Goal: Information Seeking & Learning: Check status

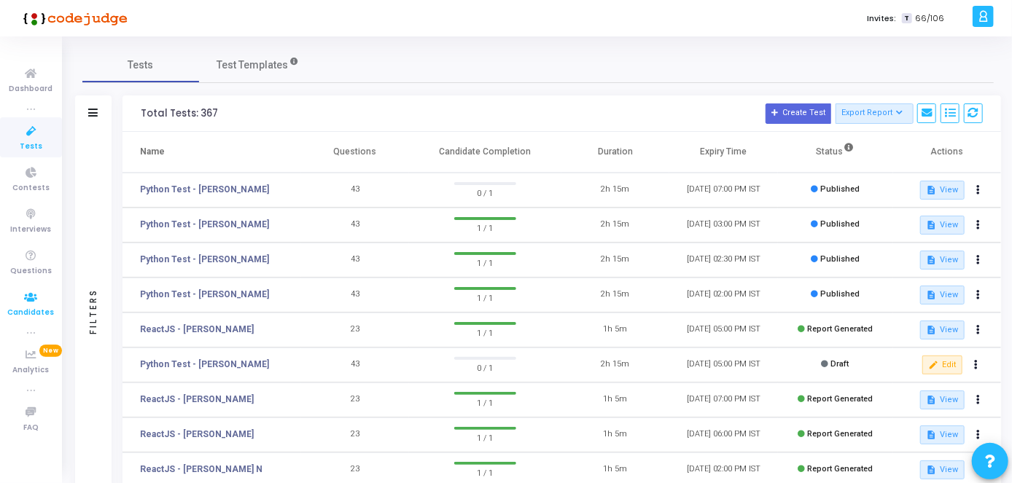
click at [24, 301] on icon at bounding box center [31, 298] width 31 height 18
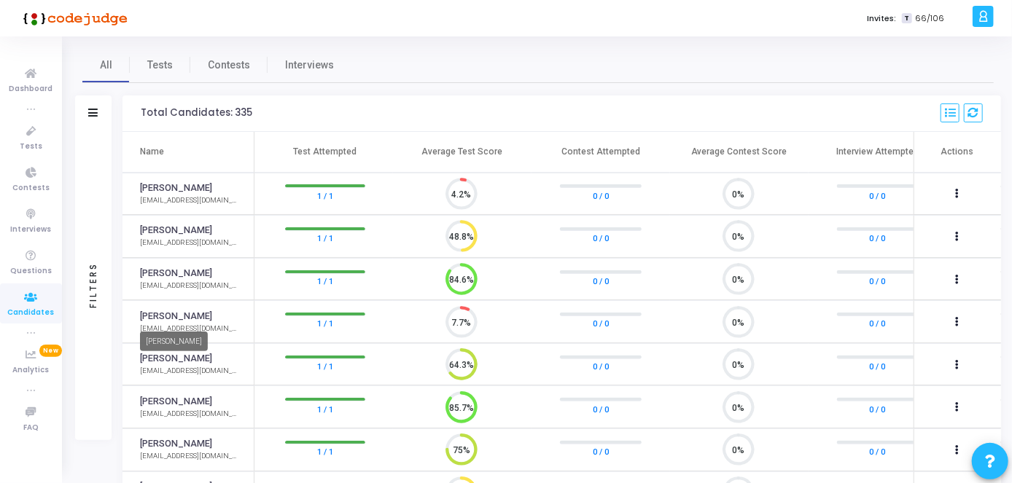
click at [180, 318] on link "[PERSON_NAME]" at bounding box center [176, 317] width 72 height 14
click at [34, 141] on span "Tests" at bounding box center [31, 147] width 23 height 12
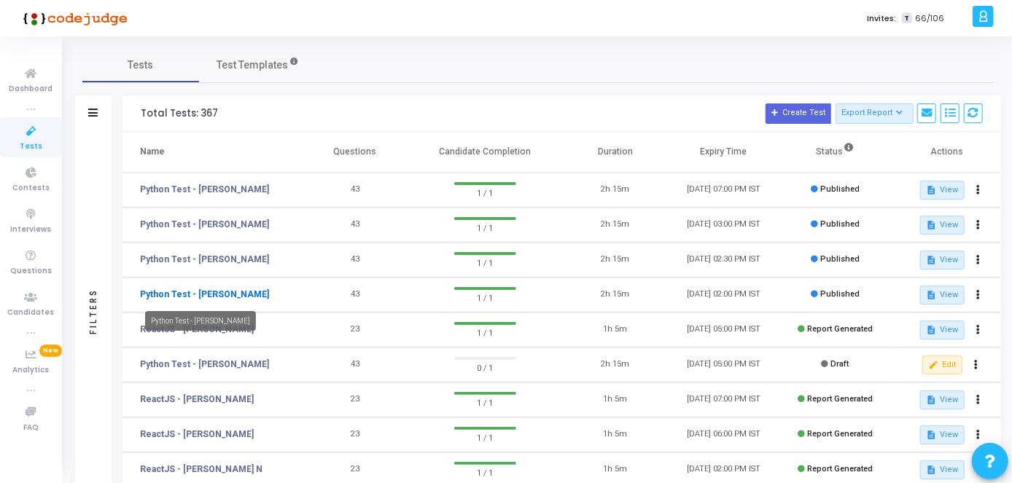
click at [206, 295] on link "Python Test - [PERSON_NAME]" at bounding box center [204, 294] width 129 height 13
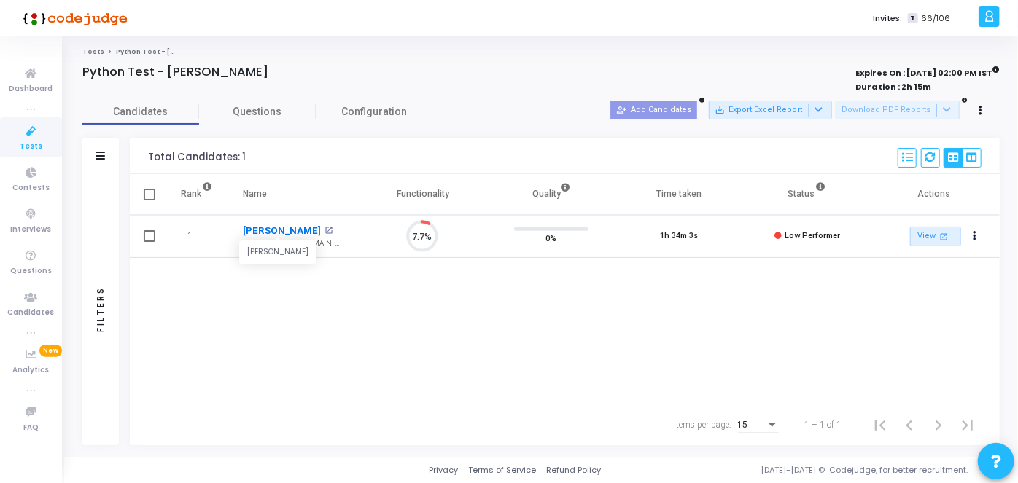
click at [276, 230] on link "[PERSON_NAME]" at bounding box center [282, 231] width 78 height 15
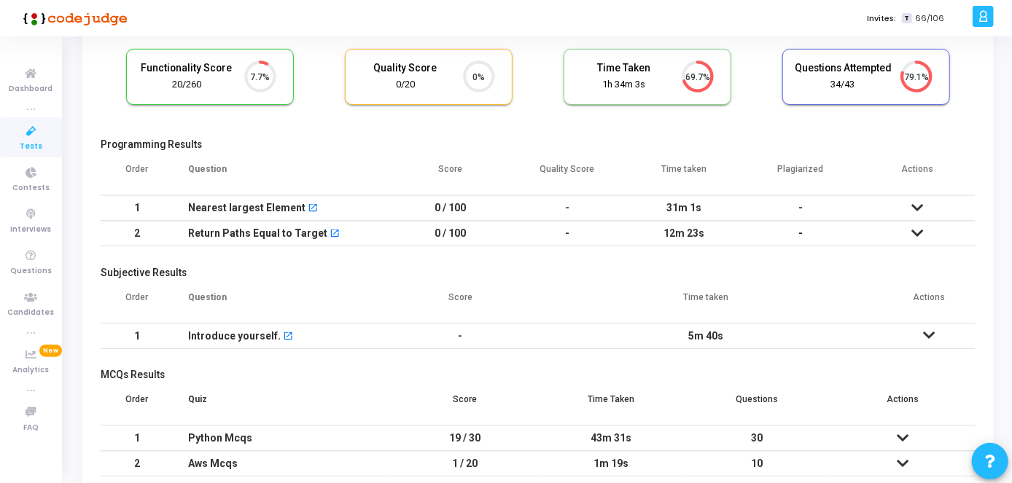
click at [918, 203] on icon at bounding box center [917, 208] width 12 height 10
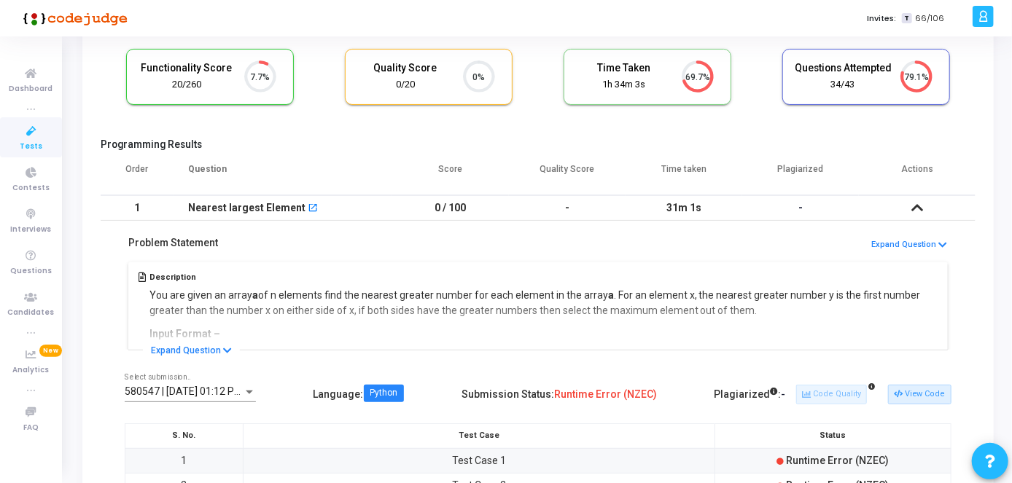
click at [919, 211] on icon at bounding box center [917, 208] width 12 height 10
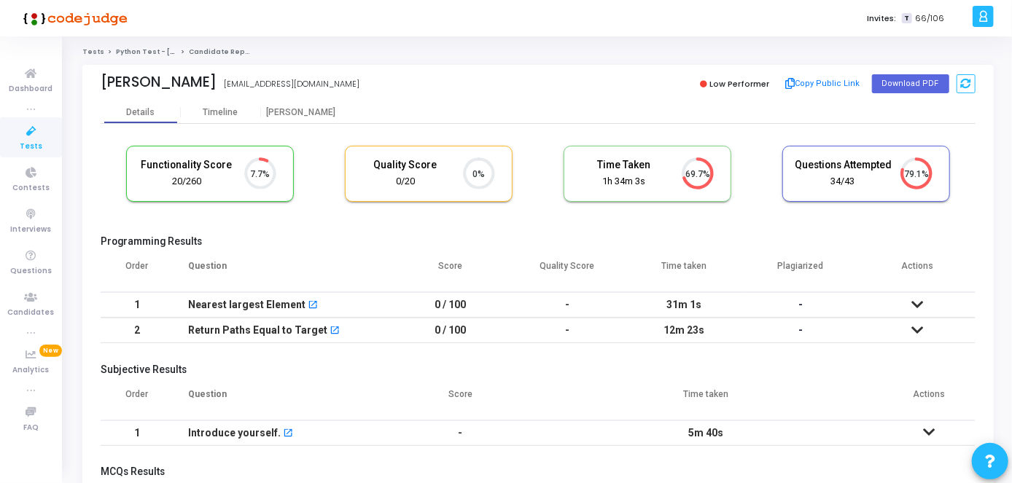
click at [33, 150] on span "Tests" at bounding box center [31, 147] width 23 height 12
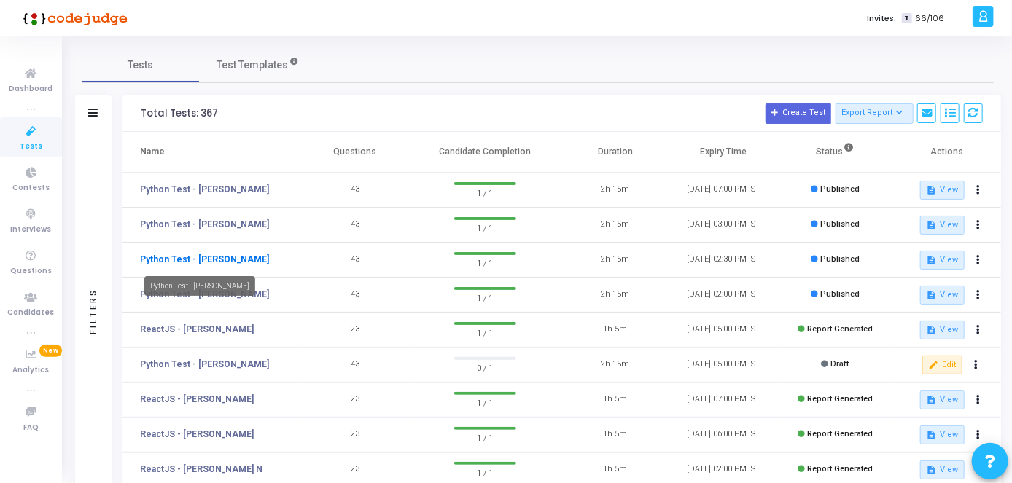
click at [229, 262] on link "Python Test - [PERSON_NAME]" at bounding box center [204, 259] width 129 height 13
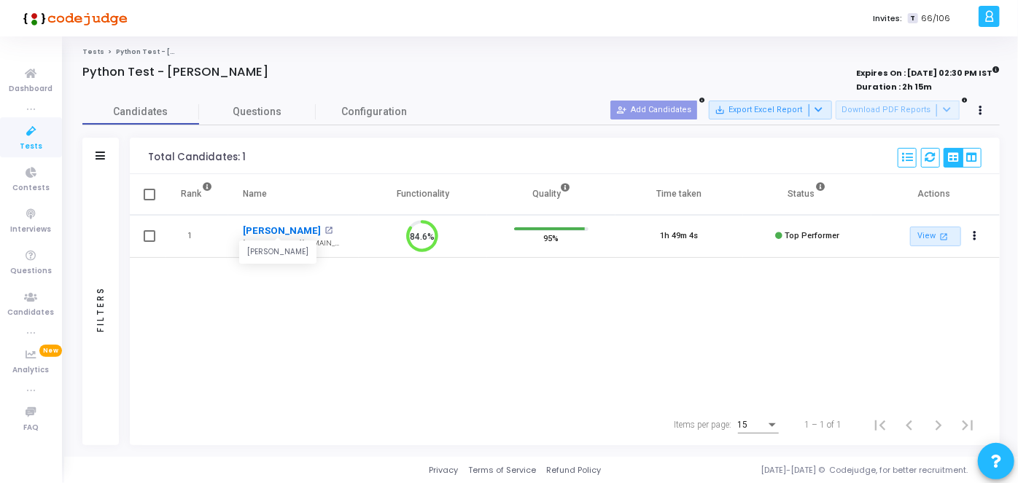
click at [272, 233] on link "[PERSON_NAME]" at bounding box center [282, 231] width 78 height 15
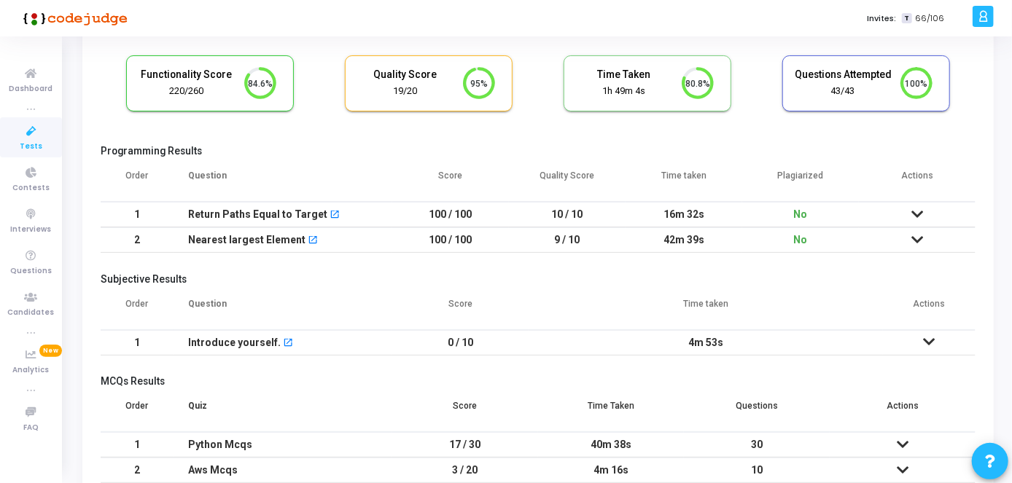
scroll to position [69, 0]
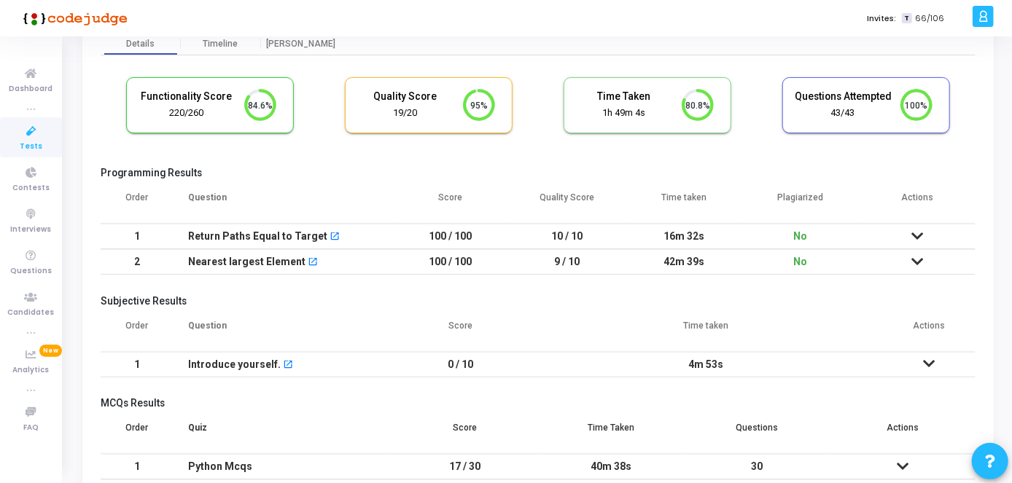
click at [909, 228] on td at bounding box center [917, 237] width 117 height 26
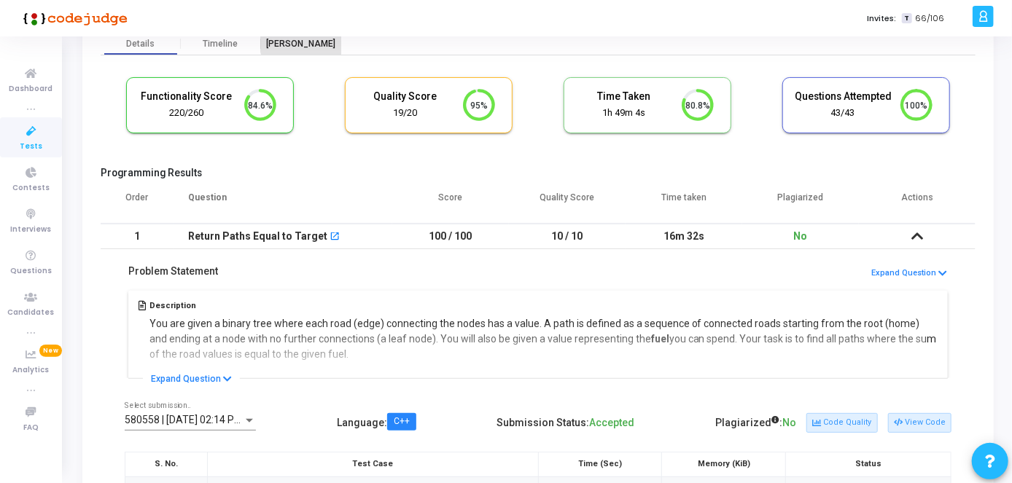
click at [304, 43] on div "[PERSON_NAME]" at bounding box center [301, 44] width 80 height 11
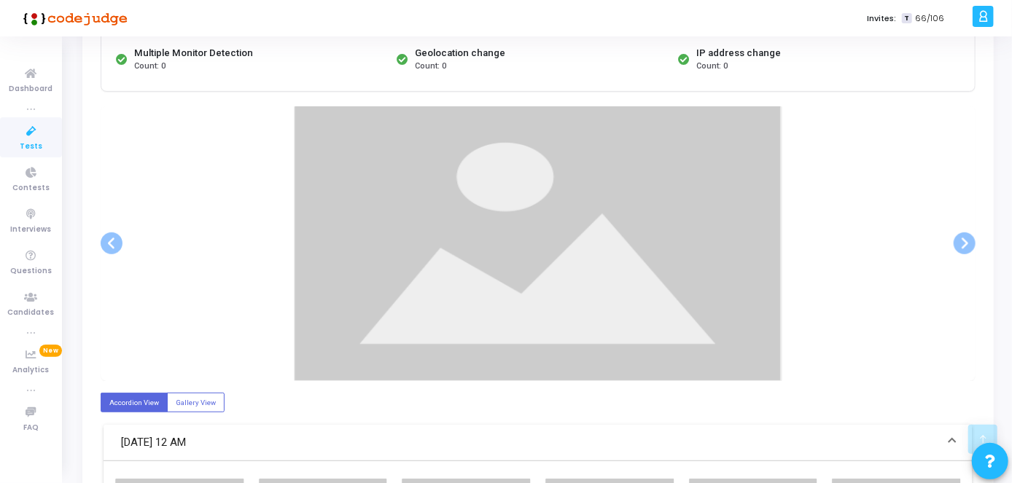
scroll to position [293, 0]
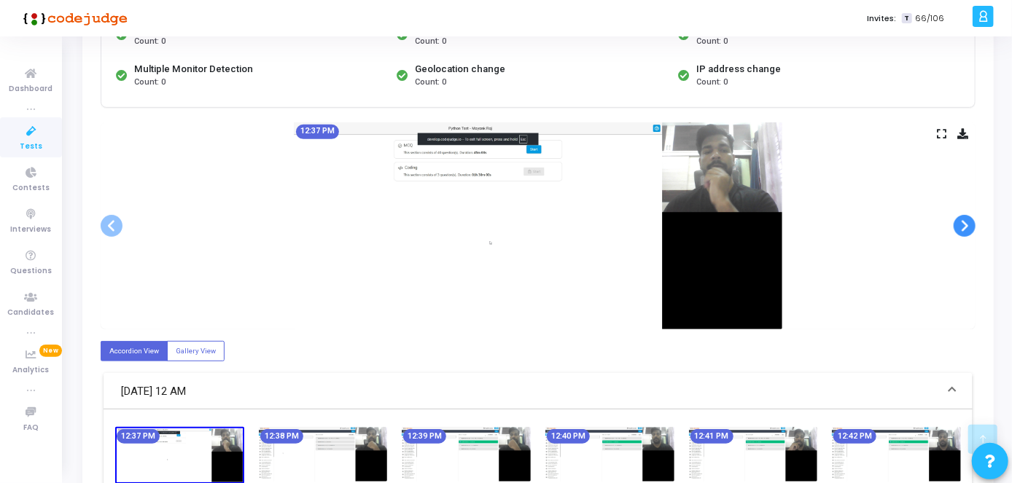
click at [963, 230] on span at bounding box center [964, 226] width 22 height 22
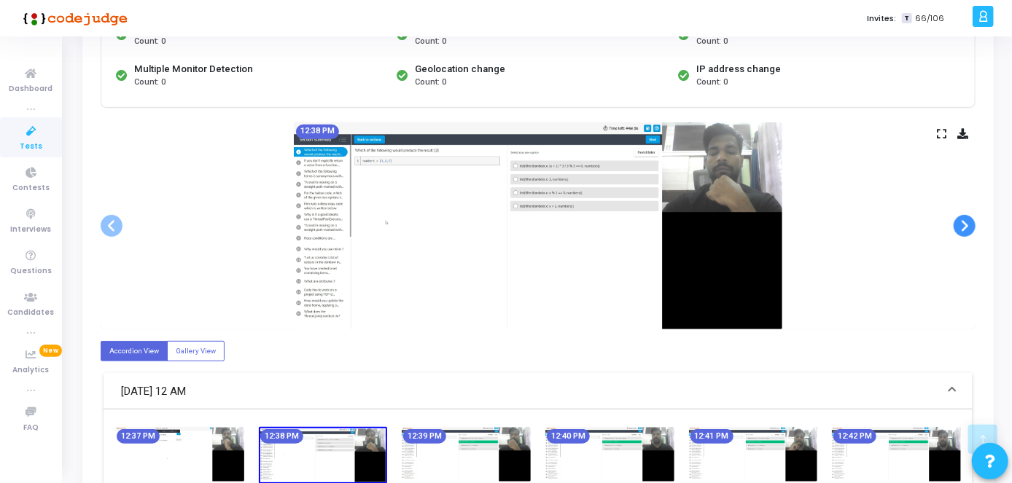
click at [963, 230] on span at bounding box center [964, 226] width 22 height 22
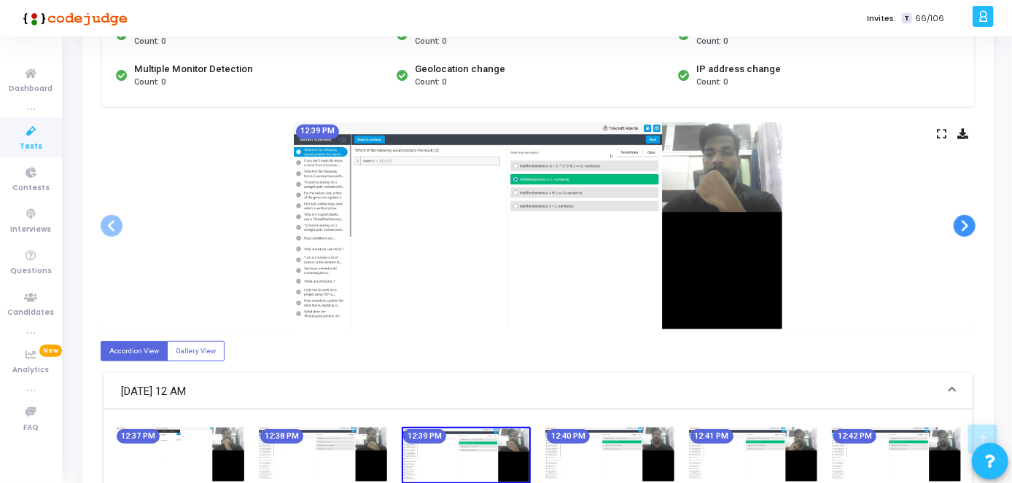
click at [963, 230] on span at bounding box center [964, 226] width 22 height 22
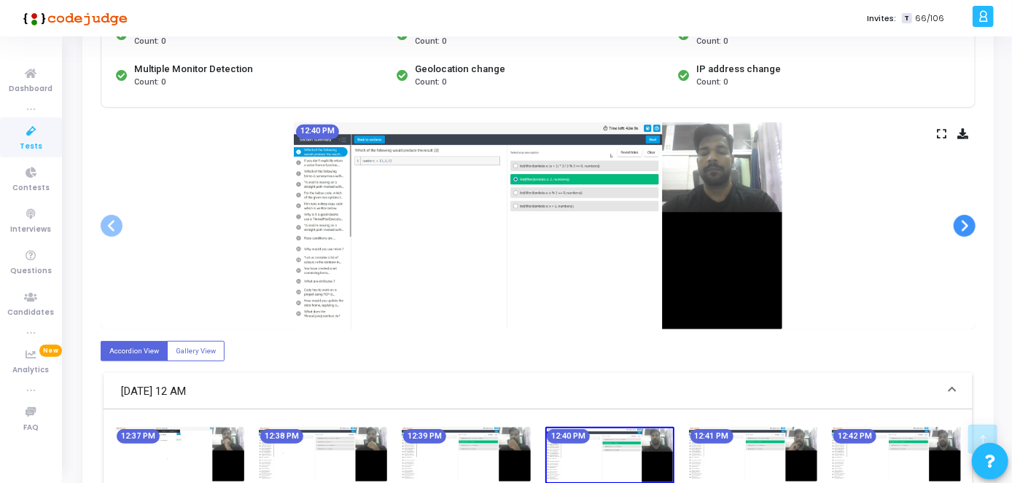
click at [963, 230] on span at bounding box center [964, 226] width 22 height 22
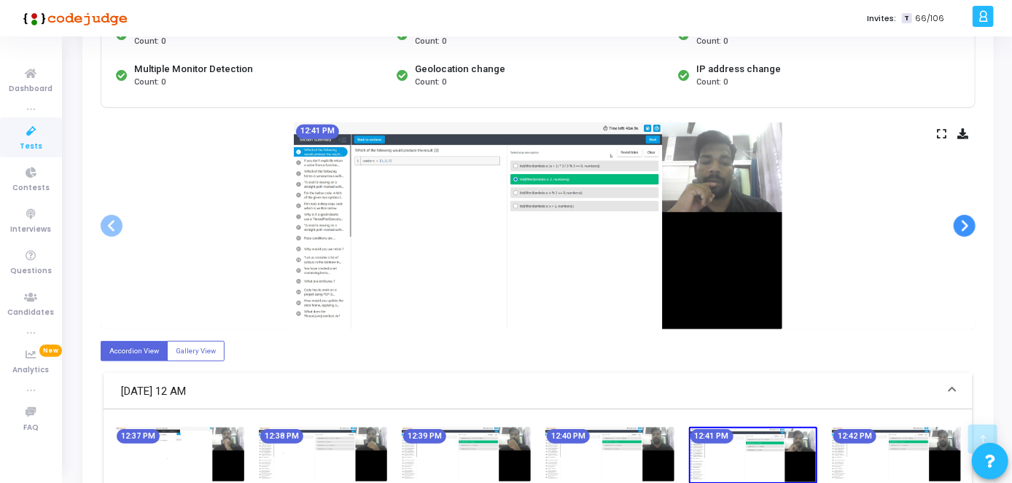
click at [963, 230] on span at bounding box center [964, 226] width 22 height 22
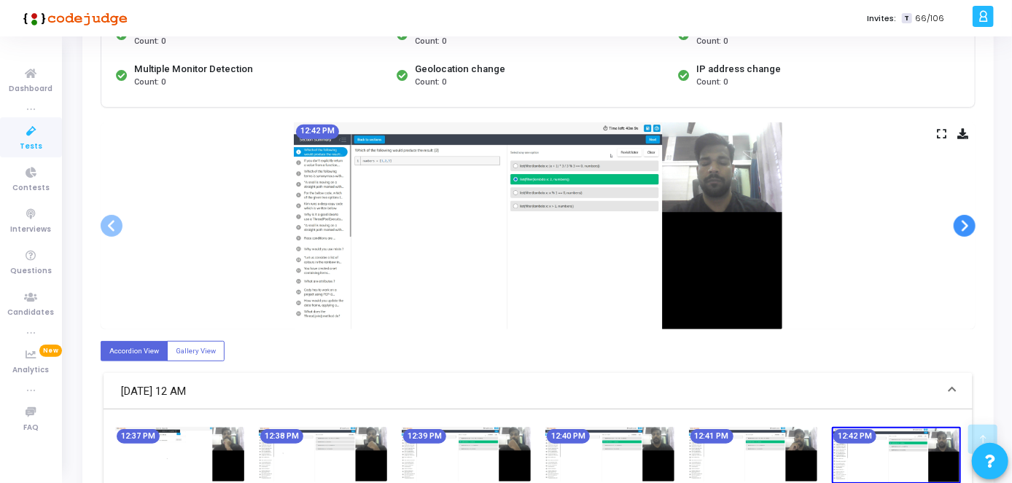
click at [963, 230] on span at bounding box center [964, 226] width 22 height 22
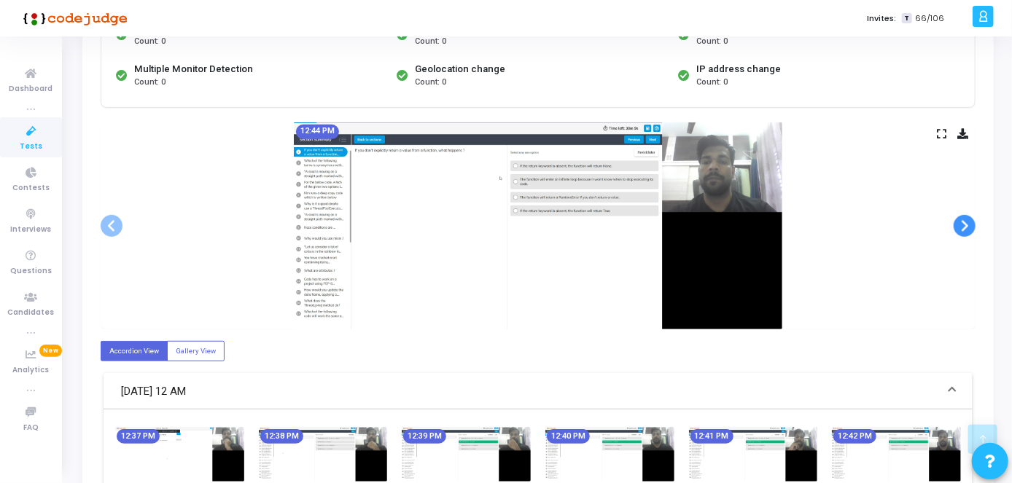
click at [963, 230] on span at bounding box center [964, 226] width 22 height 22
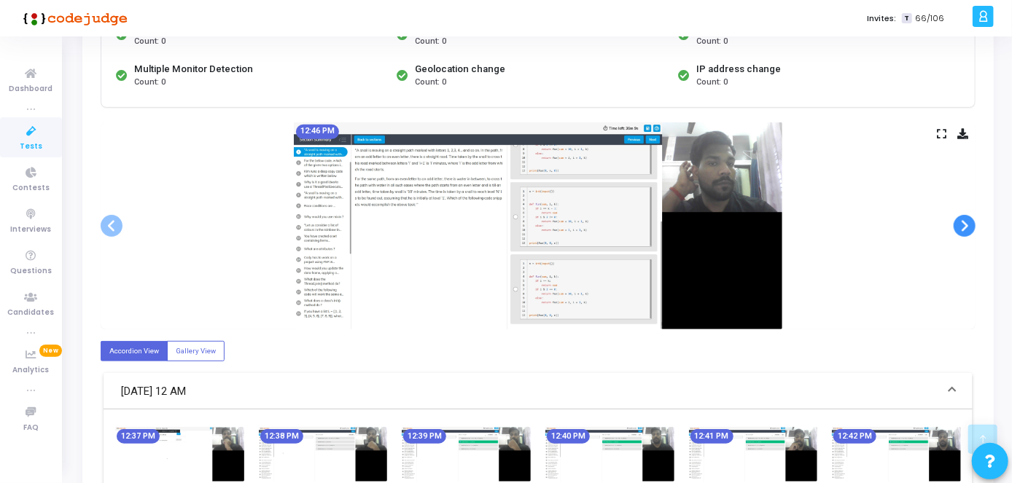
click at [963, 230] on span at bounding box center [964, 226] width 22 height 22
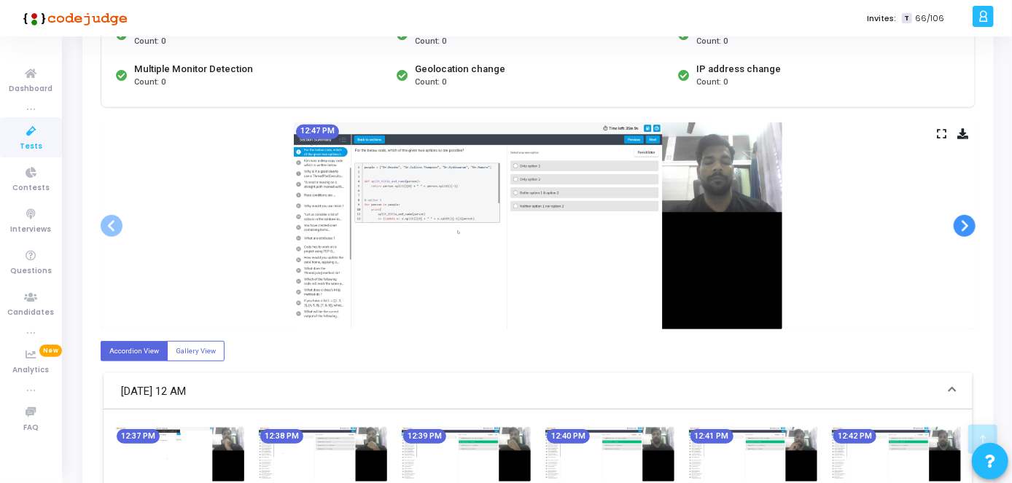
click at [963, 230] on span at bounding box center [964, 226] width 22 height 22
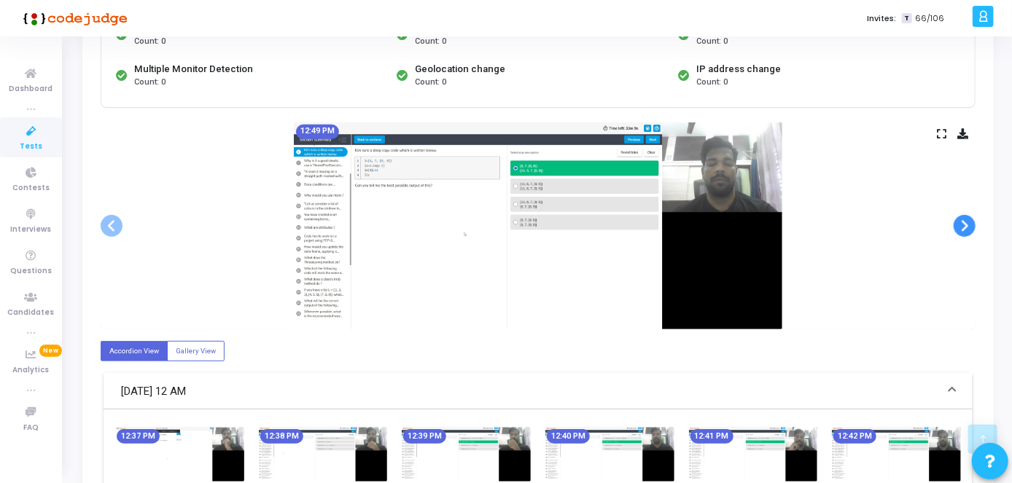
click at [963, 230] on span at bounding box center [964, 226] width 22 height 22
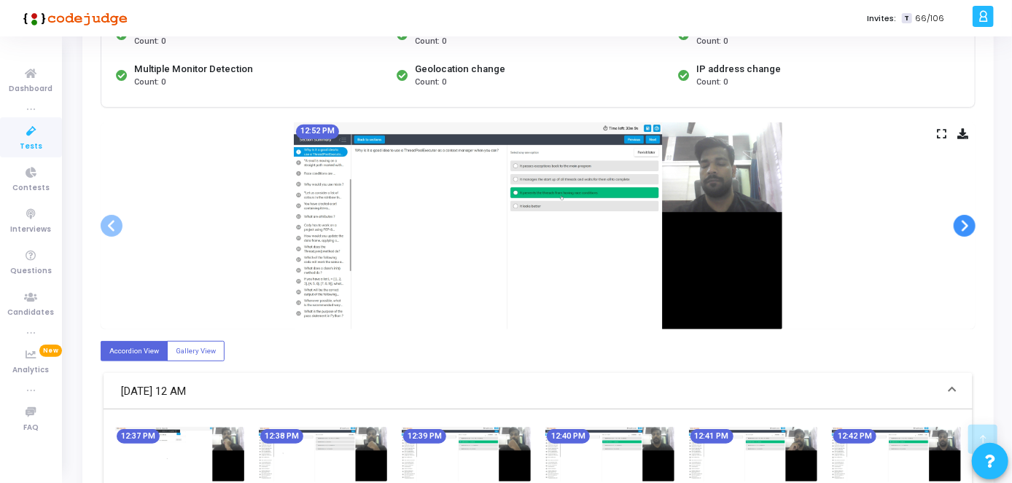
click at [963, 230] on span at bounding box center [964, 226] width 22 height 22
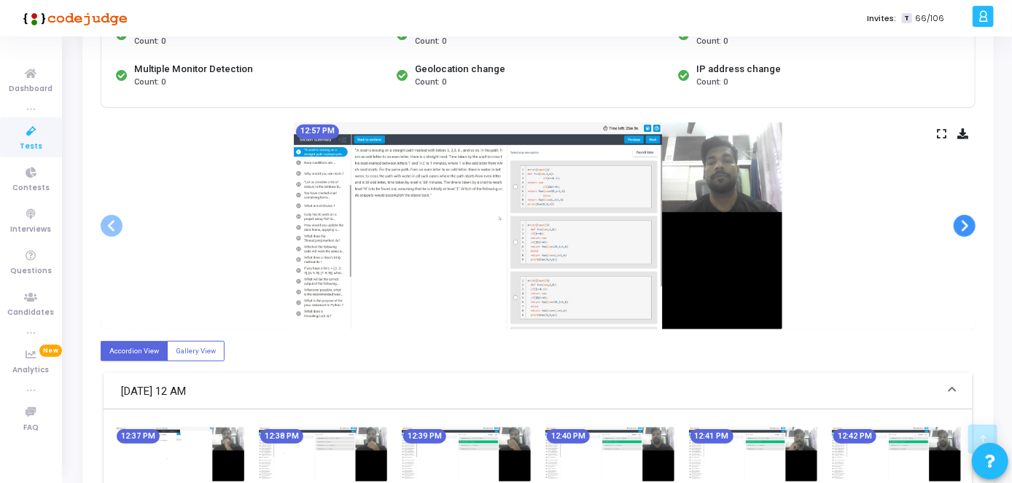
click at [963, 230] on span at bounding box center [964, 226] width 22 height 22
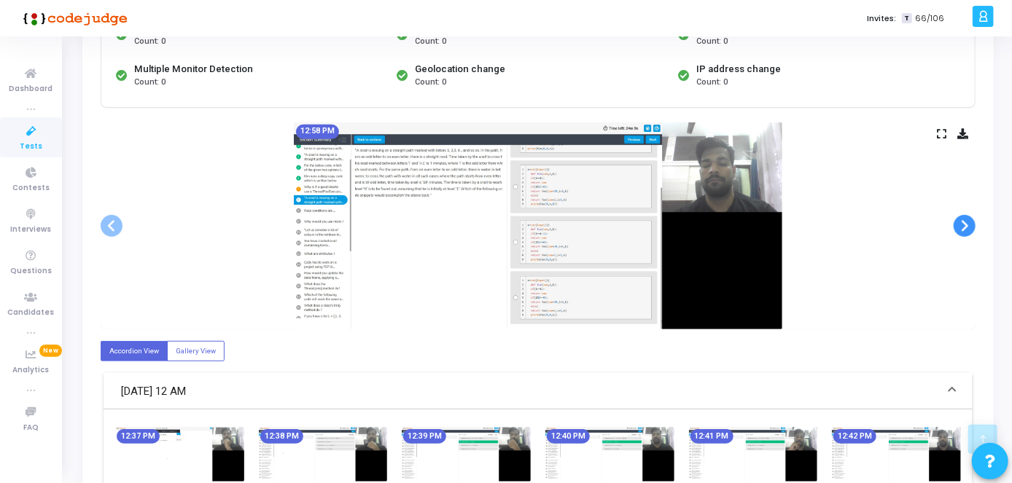
click at [963, 230] on span at bounding box center [964, 226] width 22 height 22
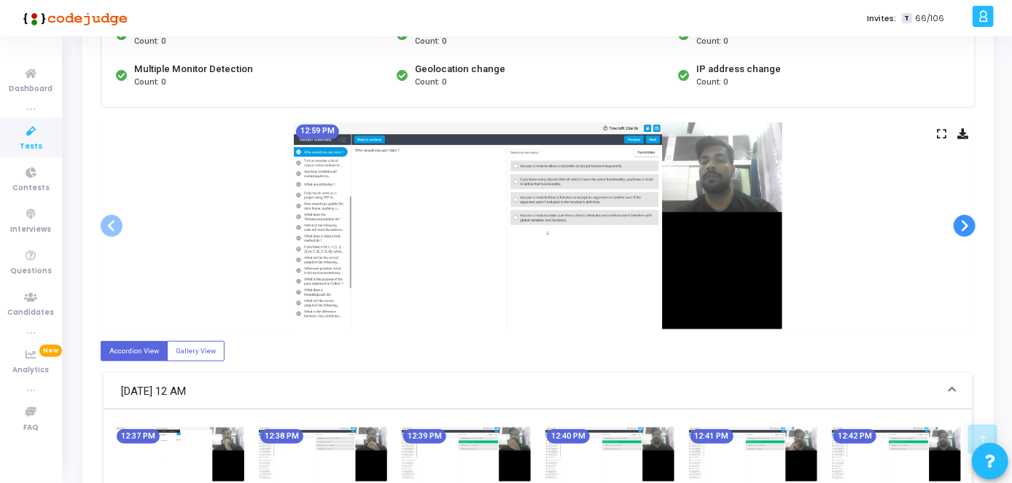
click at [963, 230] on span at bounding box center [964, 226] width 22 height 22
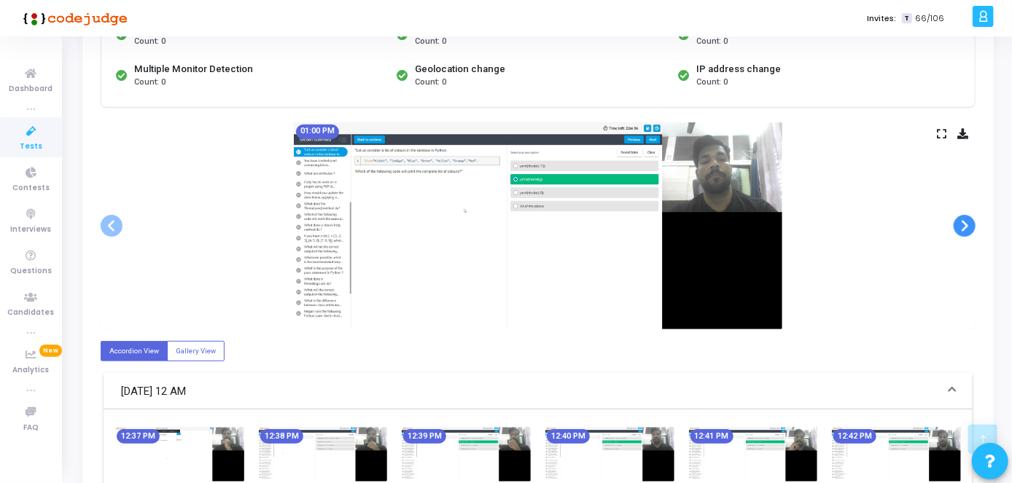
click at [963, 230] on span at bounding box center [964, 226] width 22 height 22
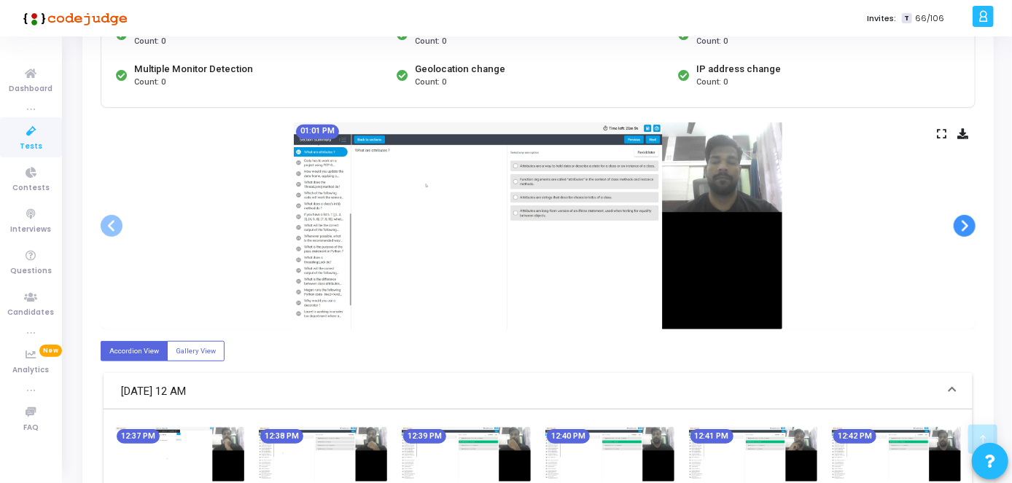
click at [963, 230] on span at bounding box center [964, 226] width 22 height 22
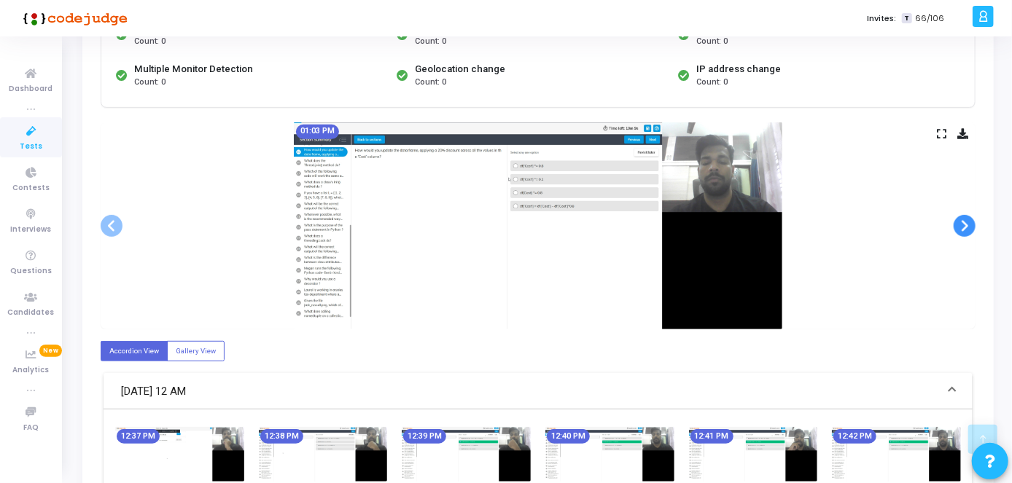
click at [963, 230] on span at bounding box center [964, 226] width 22 height 22
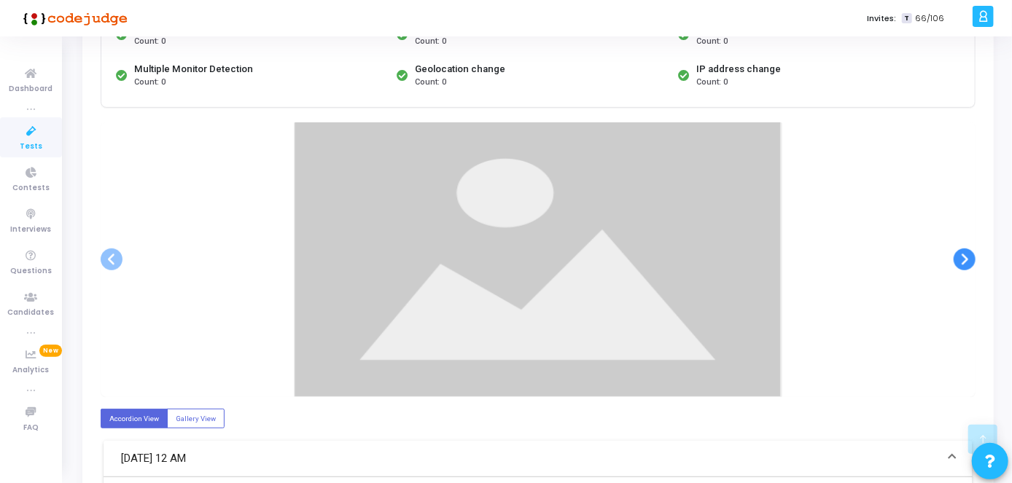
click at [963, 230] on div at bounding box center [538, 259] width 875 height 275
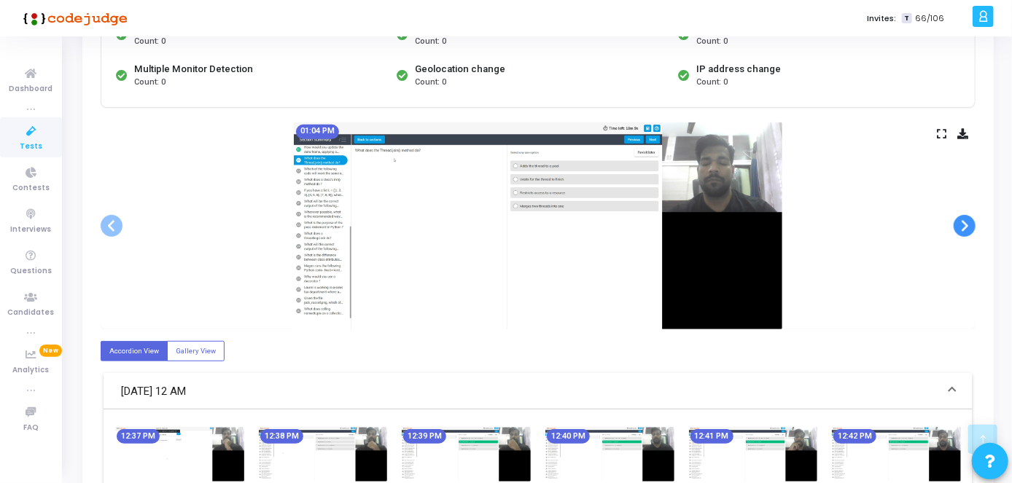
click at [958, 218] on span at bounding box center [964, 226] width 22 height 22
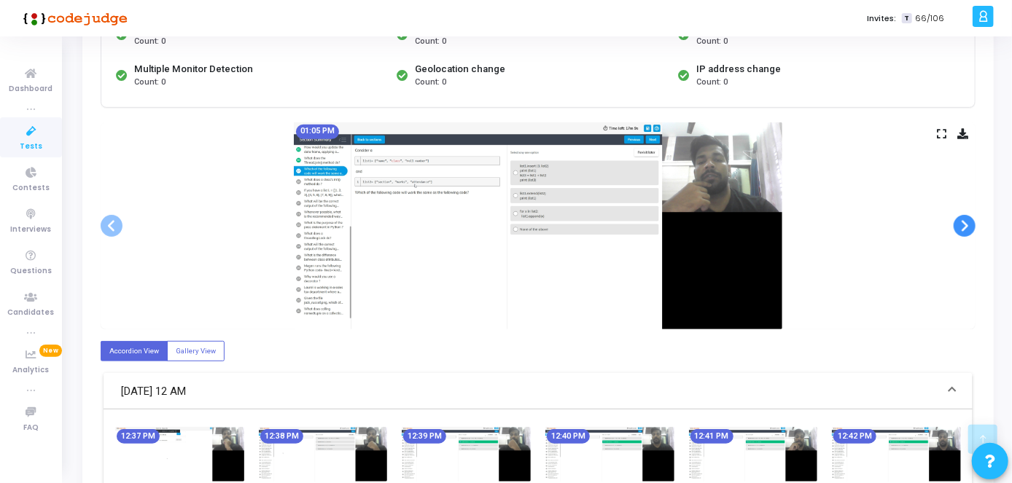
click at [958, 218] on span at bounding box center [964, 226] width 22 height 22
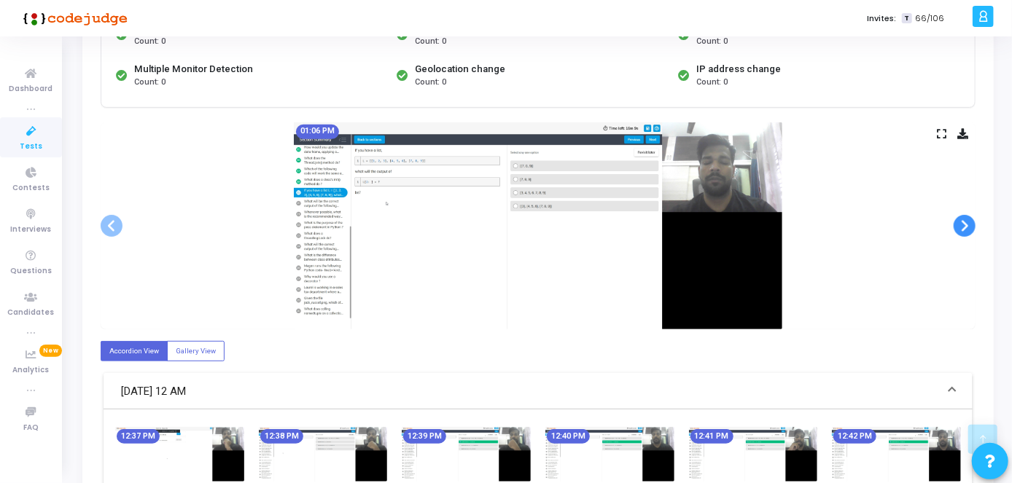
click at [958, 218] on span at bounding box center [964, 226] width 22 height 22
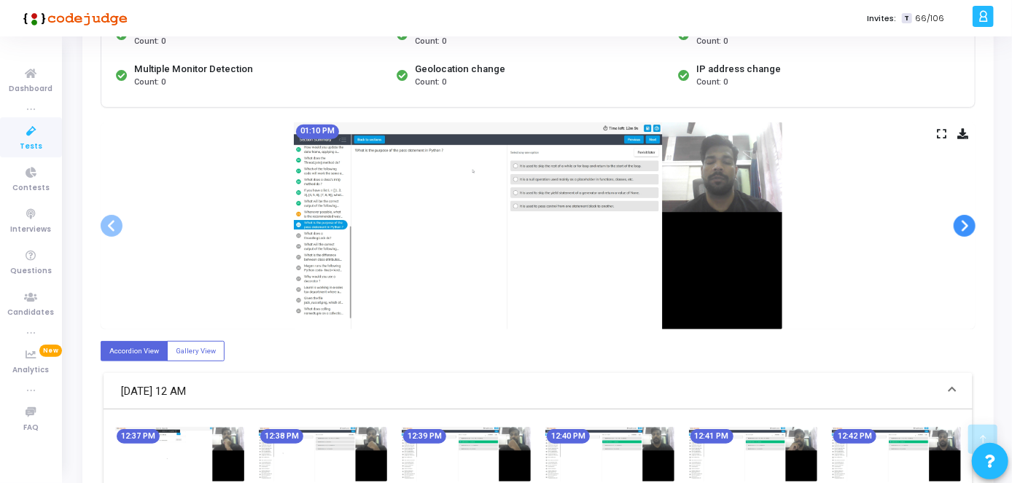
click at [958, 218] on span at bounding box center [964, 226] width 22 height 22
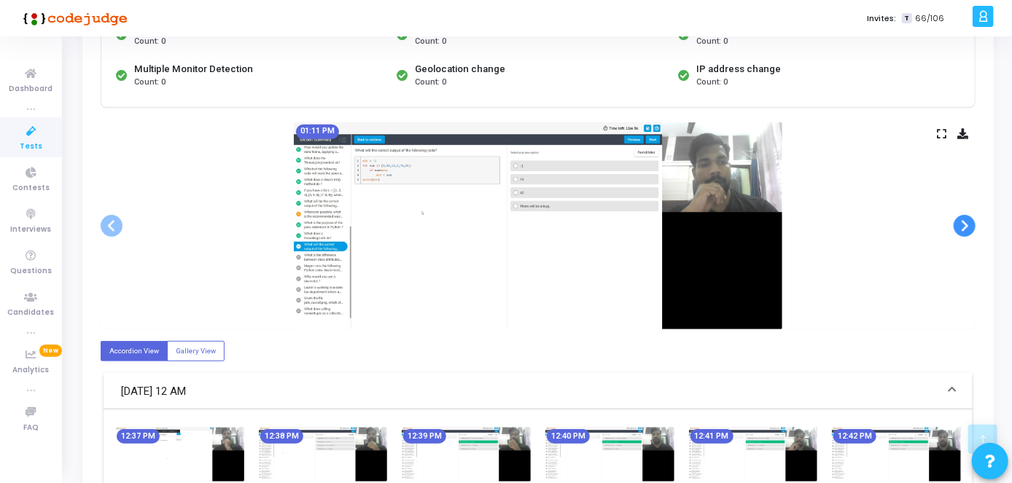
click at [958, 218] on span at bounding box center [964, 226] width 22 height 22
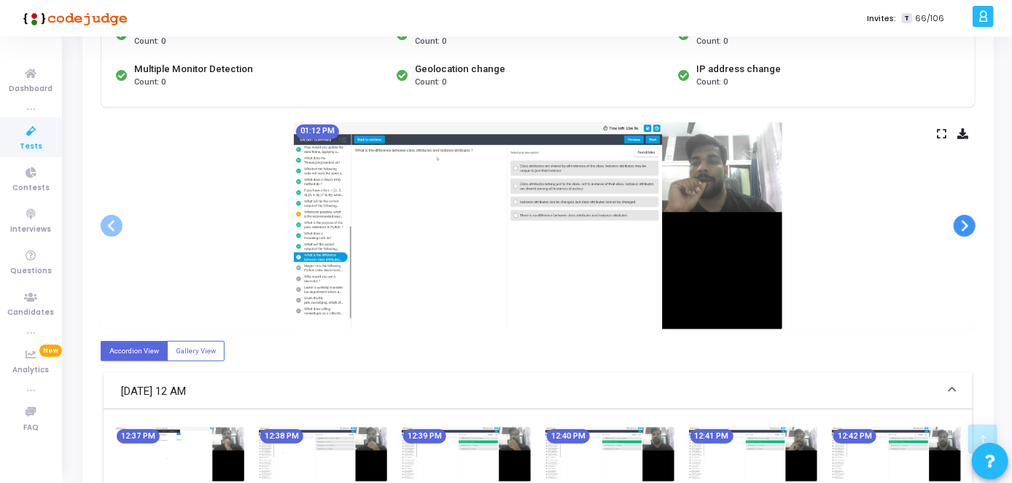
click at [958, 218] on span at bounding box center [964, 226] width 22 height 22
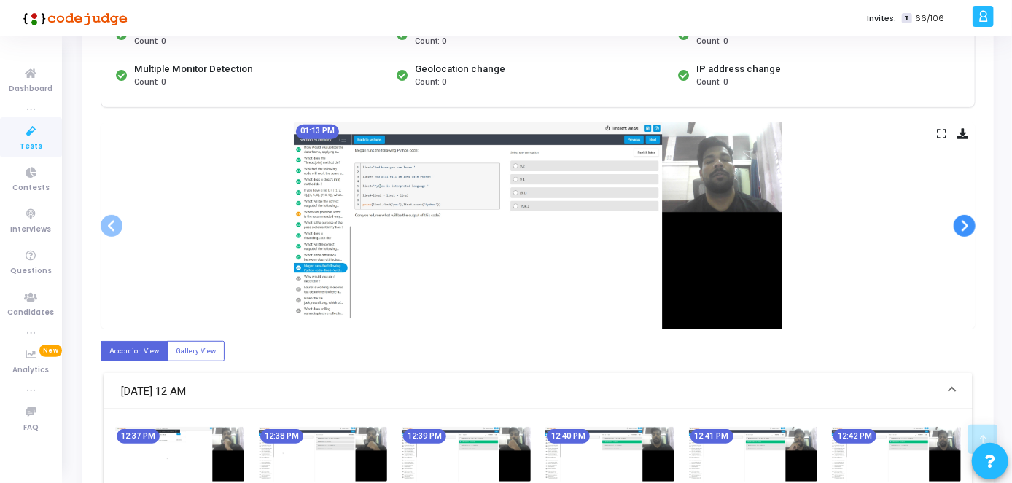
click at [958, 218] on span at bounding box center [964, 226] width 22 height 22
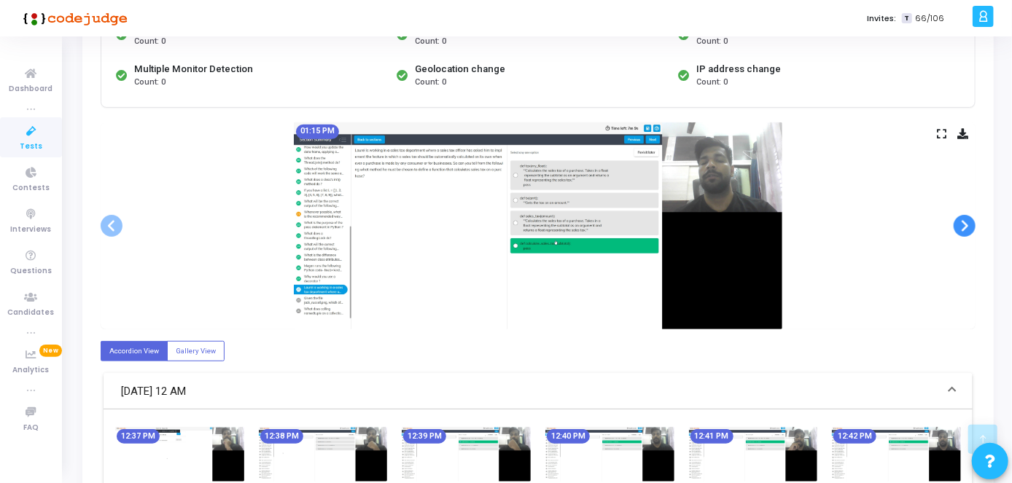
click at [958, 218] on span at bounding box center [964, 226] width 22 height 22
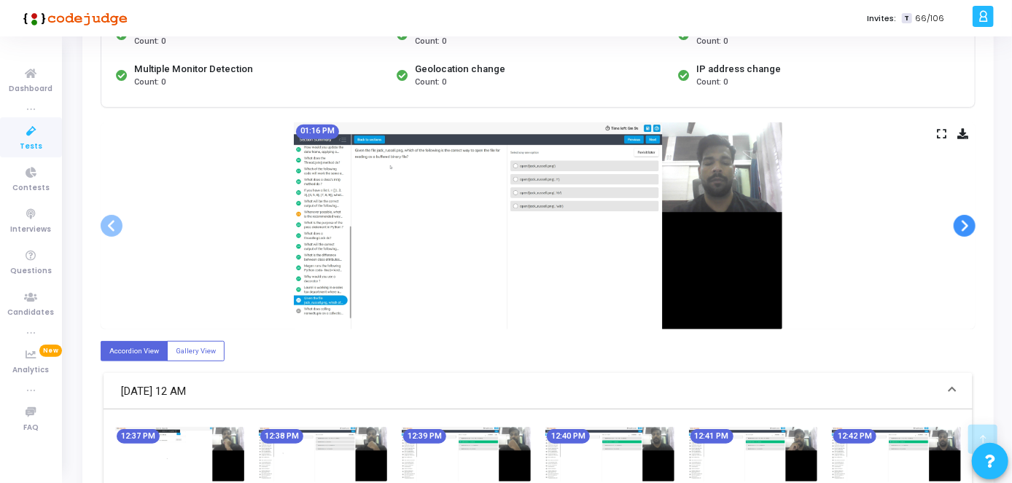
click at [958, 218] on span at bounding box center [964, 226] width 22 height 22
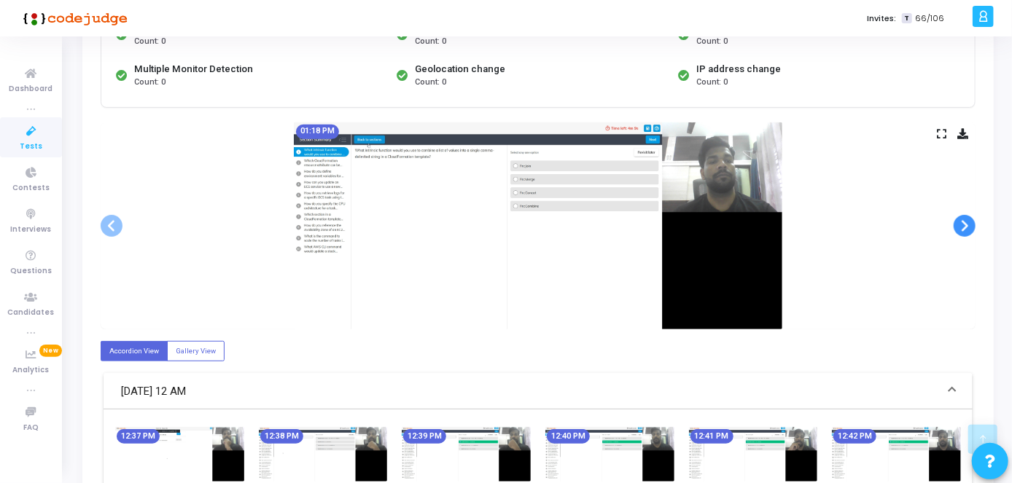
click at [958, 218] on span at bounding box center [964, 226] width 22 height 22
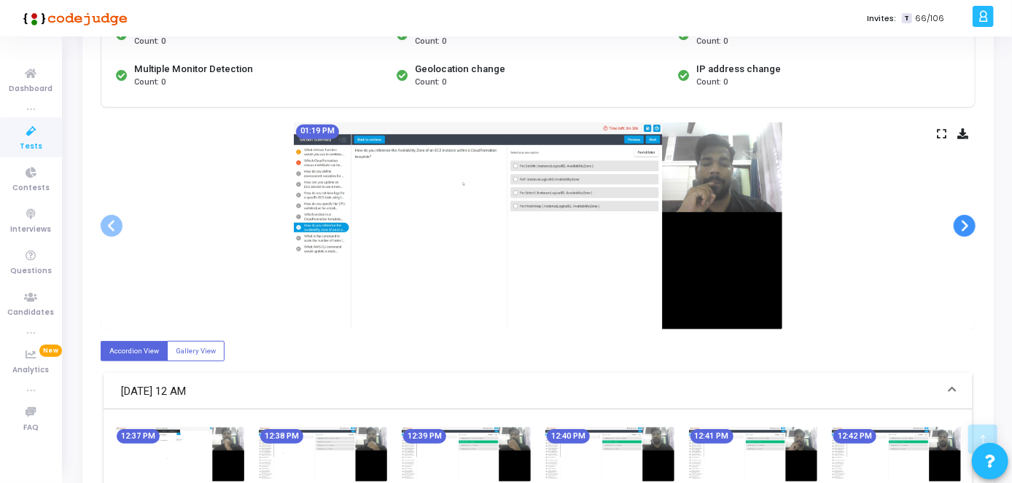
click at [958, 218] on span at bounding box center [964, 226] width 22 height 22
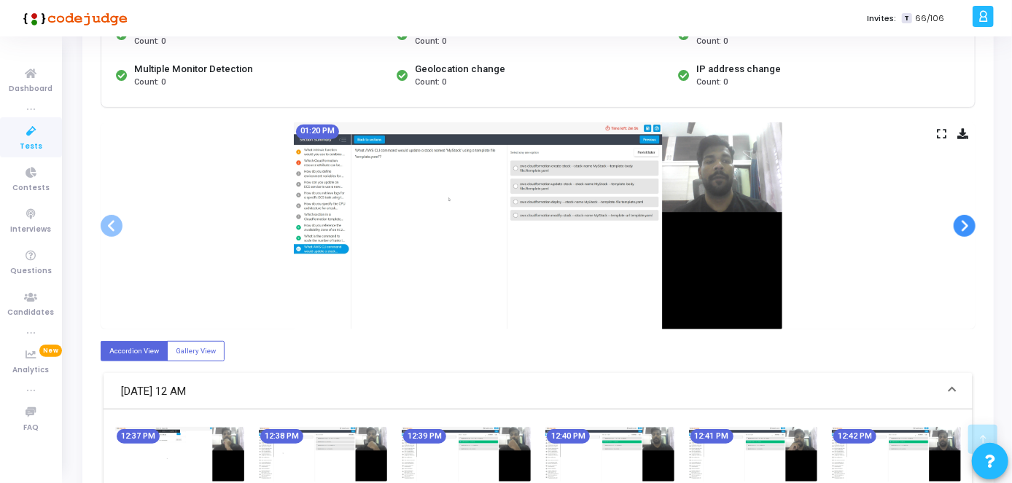
click at [958, 218] on span at bounding box center [964, 226] width 22 height 22
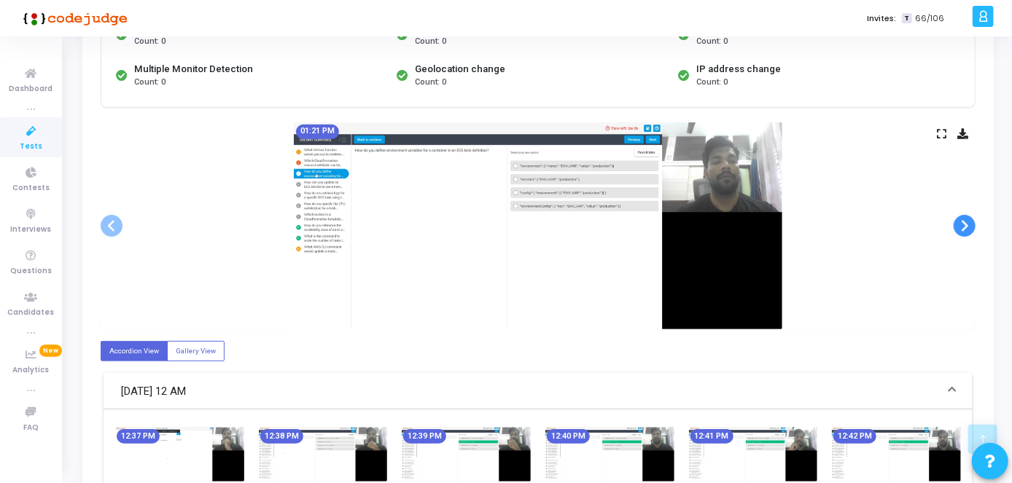
click at [958, 218] on span at bounding box center [964, 226] width 22 height 22
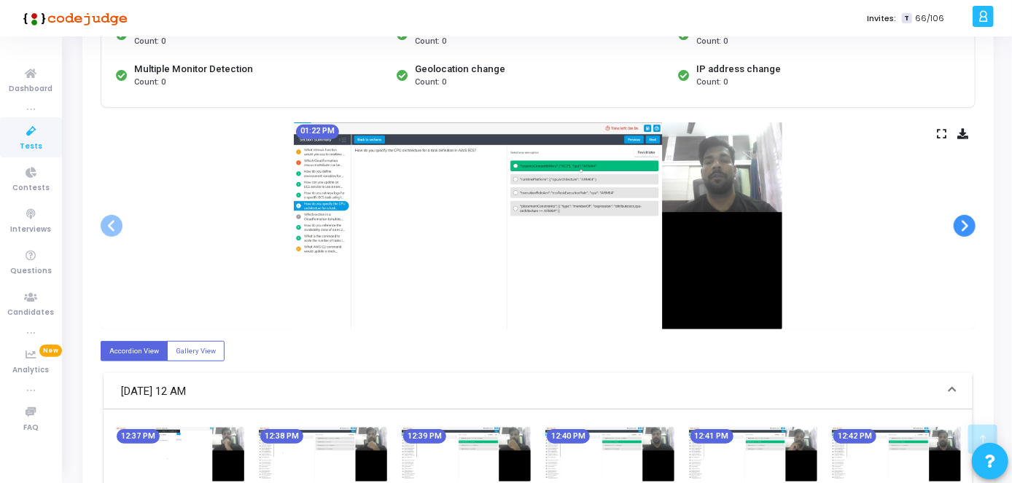
click at [958, 218] on span at bounding box center [964, 226] width 22 height 22
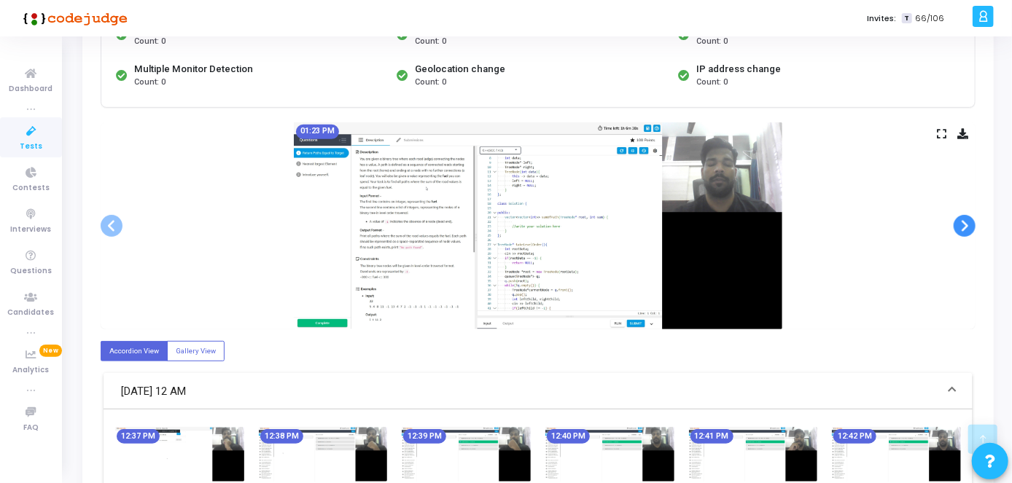
click at [958, 218] on span at bounding box center [964, 226] width 22 height 22
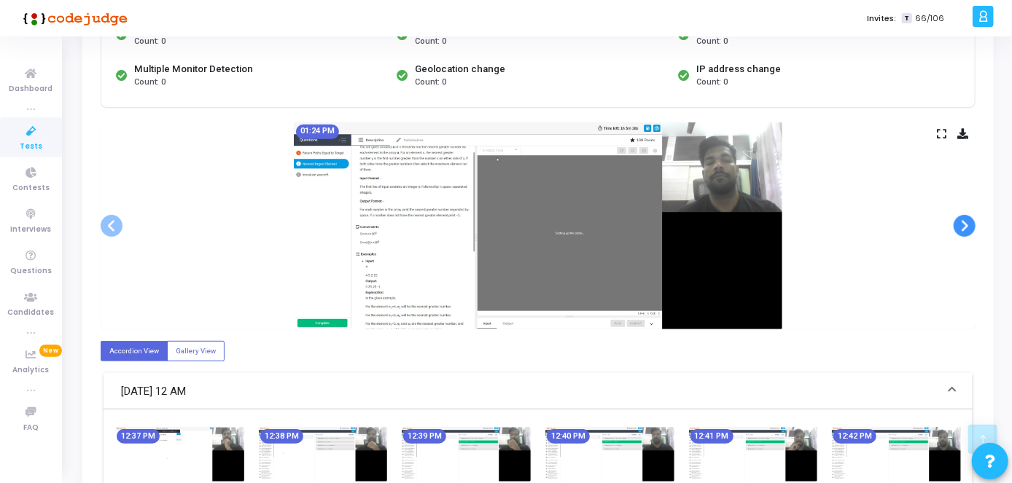
click at [958, 218] on span at bounding box center [964, 226] width 22 height 22
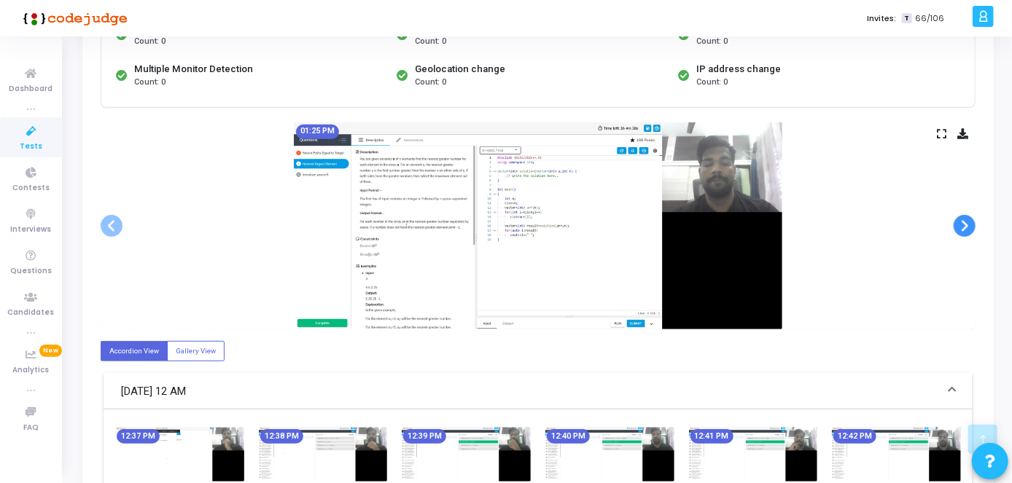
click at [958, 218] on span at bounding box center [964, 226] width 22 height 22
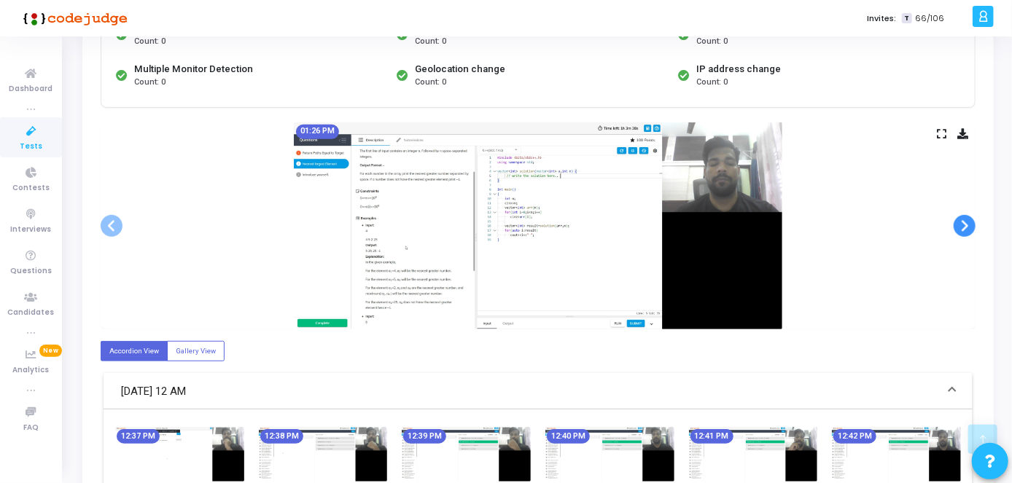
click at [958, 218] on span at bounding box center [964, 226] width 22 height 22
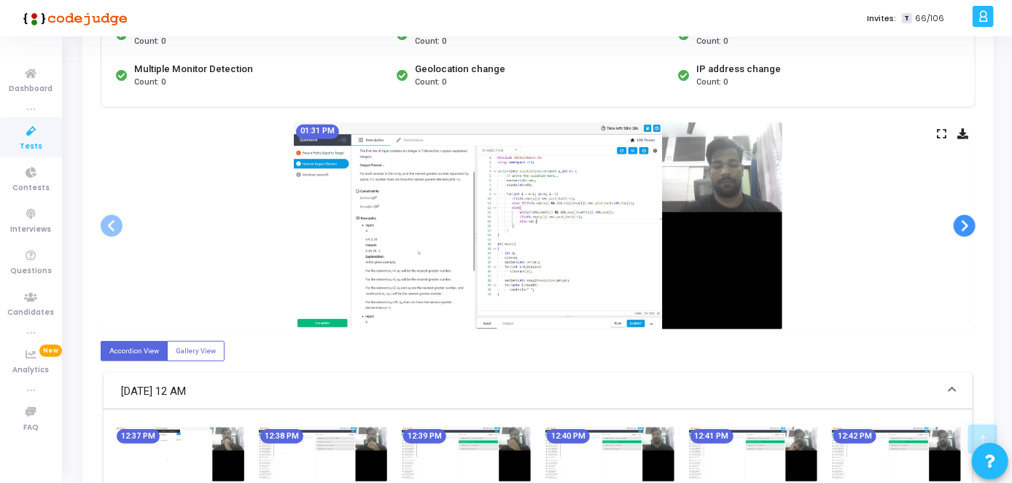
click at [958, 218] on span at bounding box center [964, 226] width 22 height 22
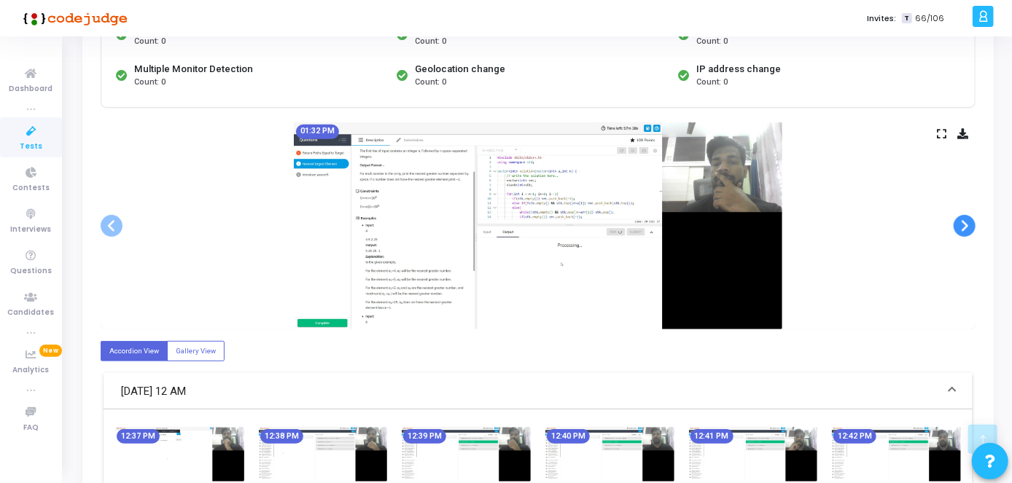
click at [958, 218] on span at bounding box center [964, 226] width 22 height 22
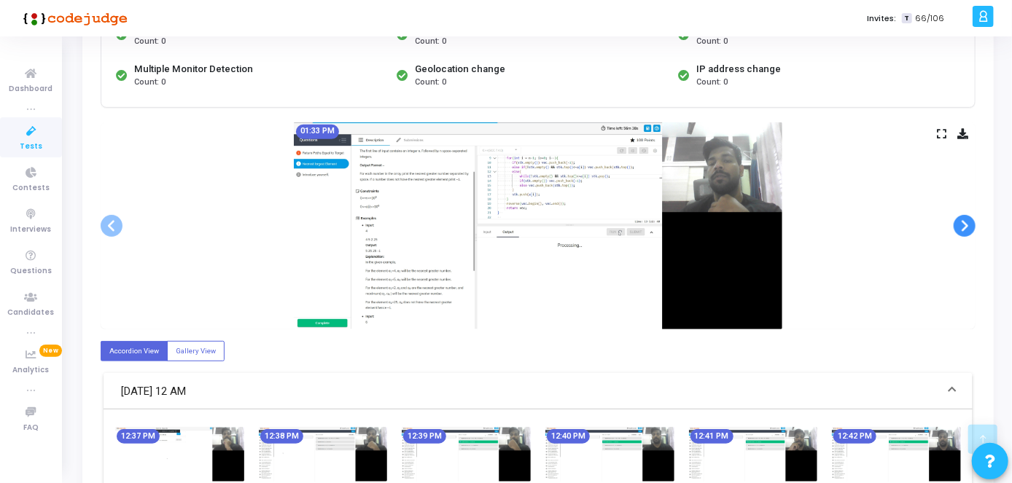
click at [958, 218] on span at bounding box center [964, 226] width 22 height 22
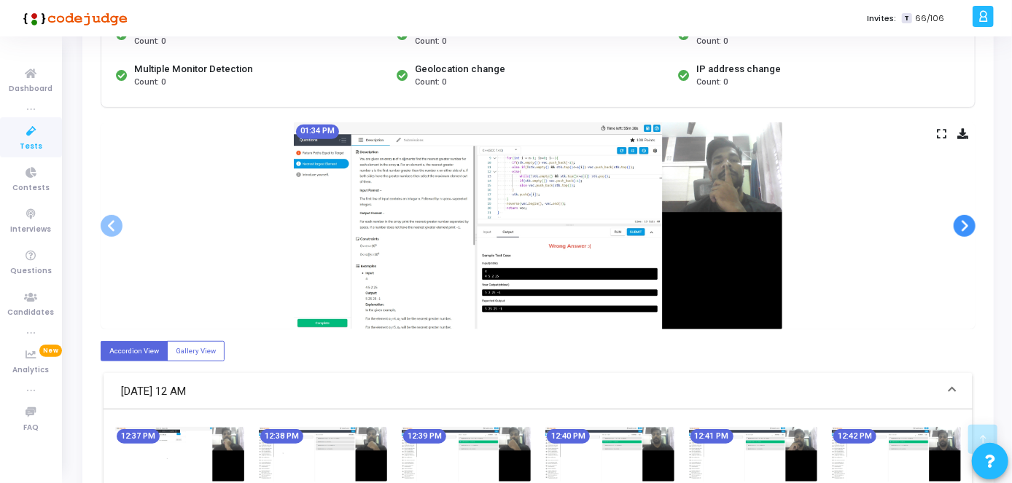
click at [958, 218] on span at bounding box center [964, 226] width 22 height 22
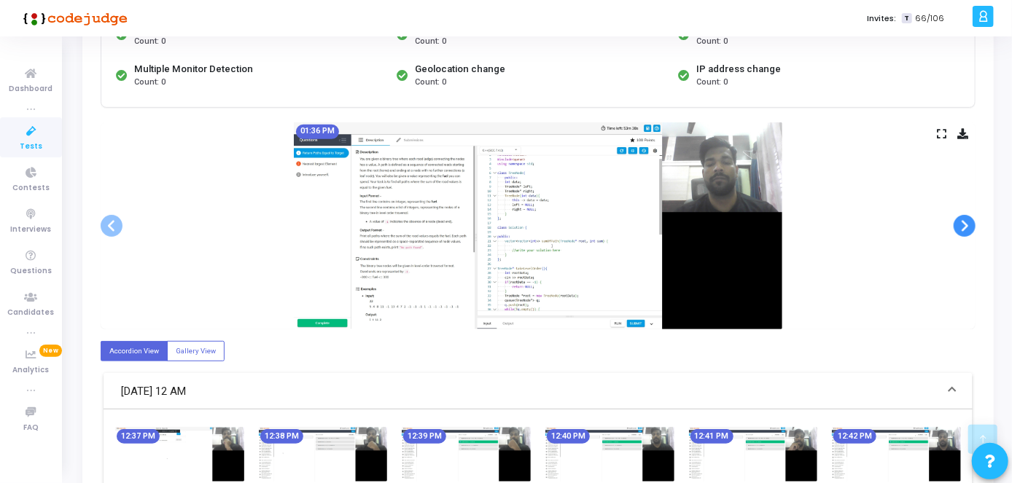
click at [958, 218] on span at bounding box center [964, 226] width 22 height 22
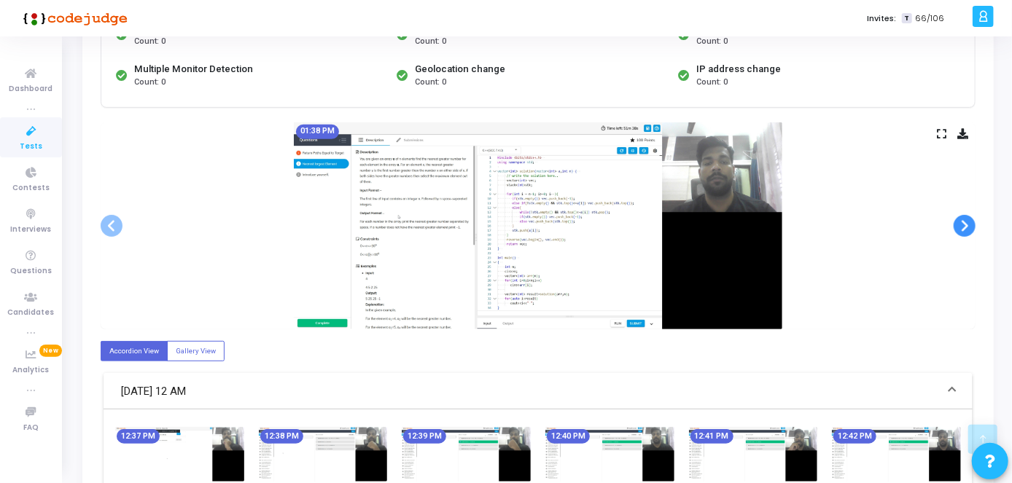
click at [958, 218] on span at bounding box center [964, 226] width 22 height 22
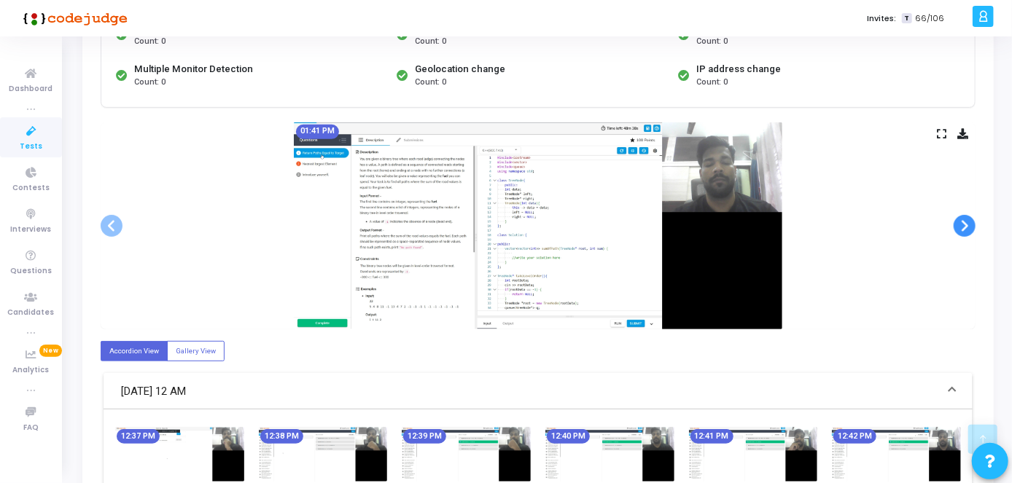
click at [958, 218] on span at bounding box center [964, 226] width 22 height 22
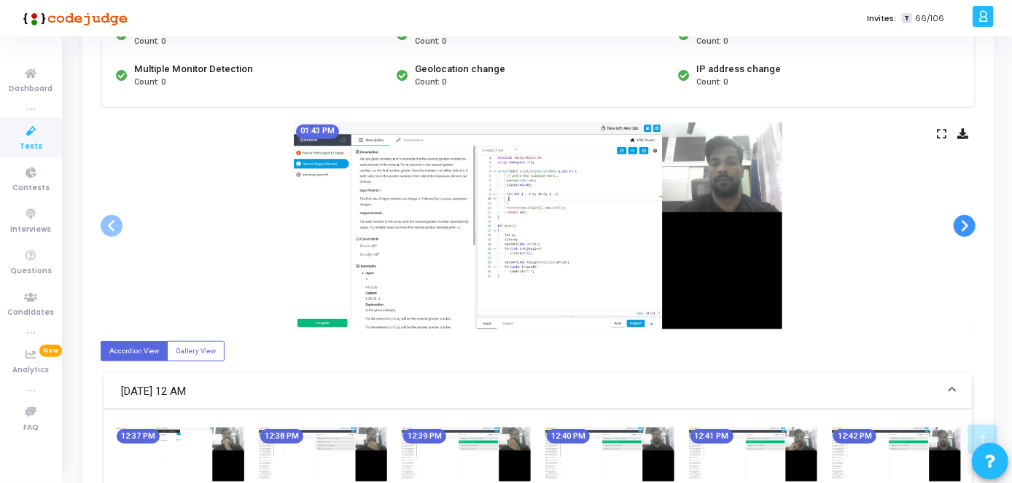
click at [958, 218] on span at bounding box center [964, 226] width 22 height 22
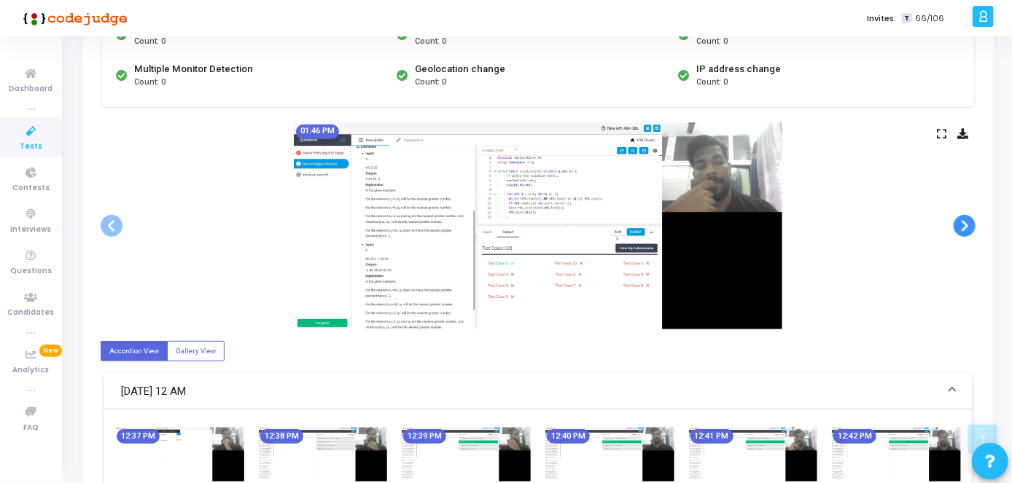
click at [958, 218] on span at bounding box center [964, 226] width 22 height 22
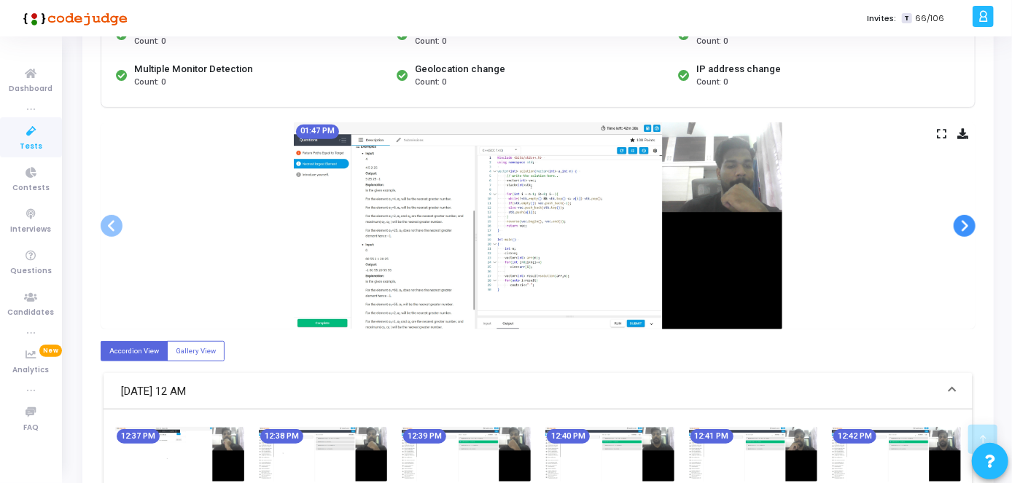
click at [958, 218] on span at bounding box center [964, 226] width 22 height 22
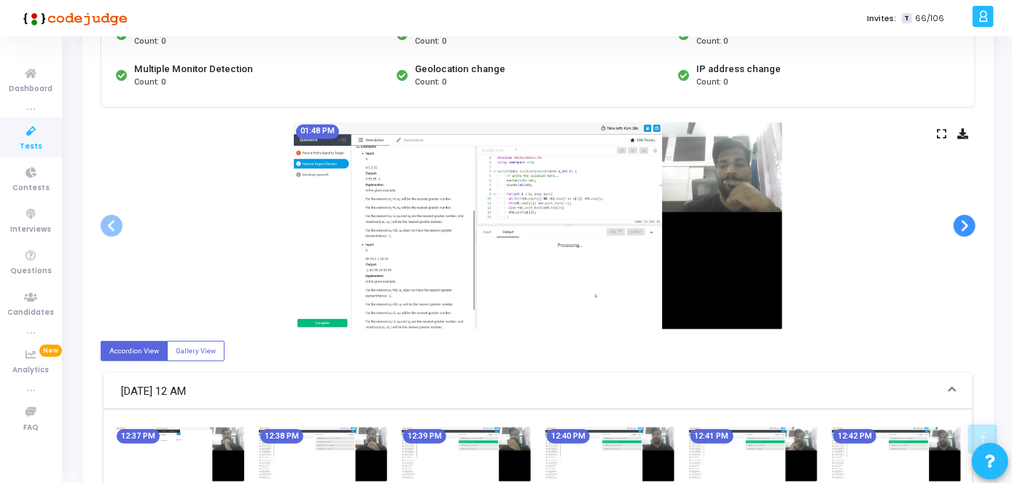
click at [958, 218] on span at bounding box center [964, 226] width 22 height 22
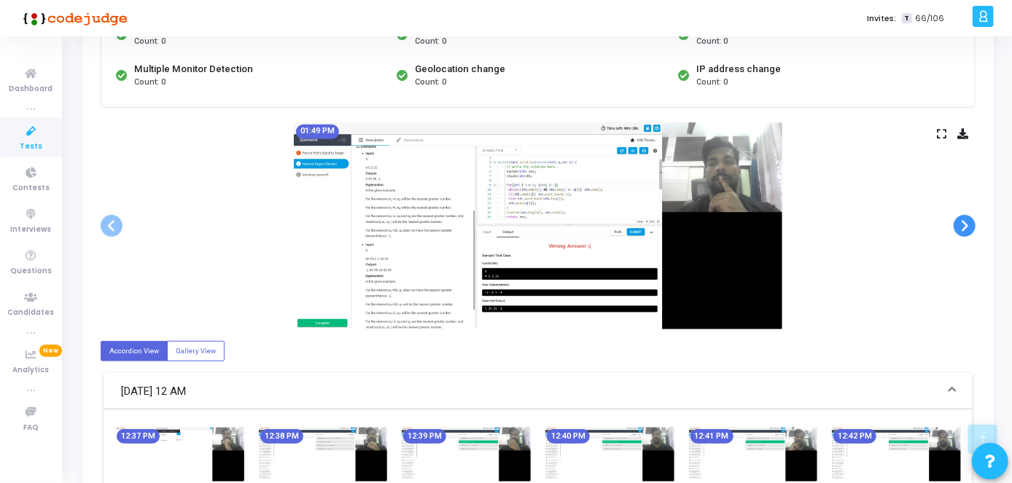
click at [958, 218] on span at bounding box center [964, 226] width 22 height 22
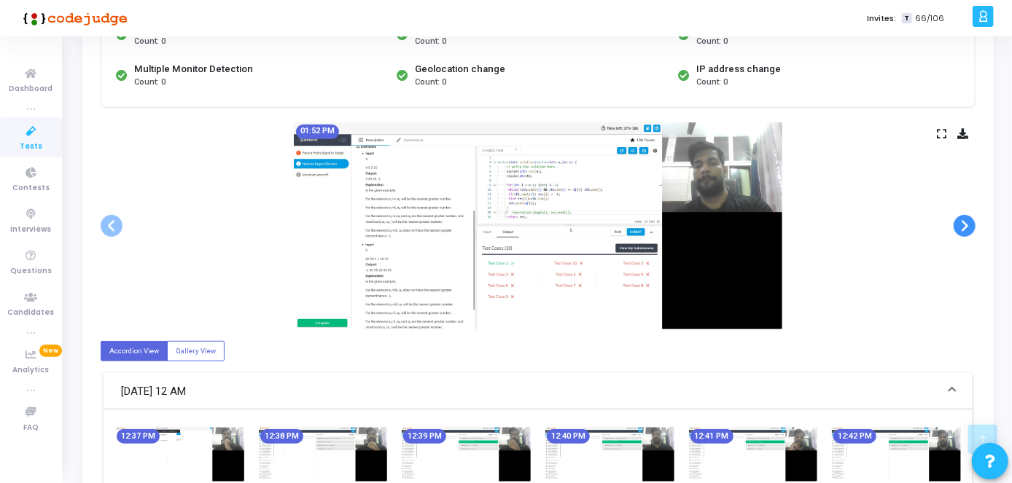
click at [958, 218] on span at bounding box center [964, 226] width 22 height 22
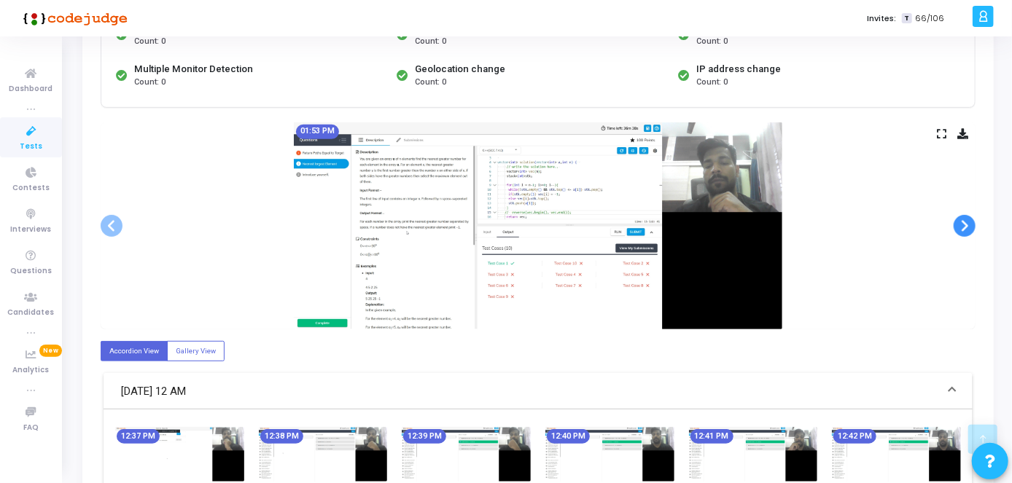
click at [958, 218] on span at bounding box center [964, 226] width 22 height 22
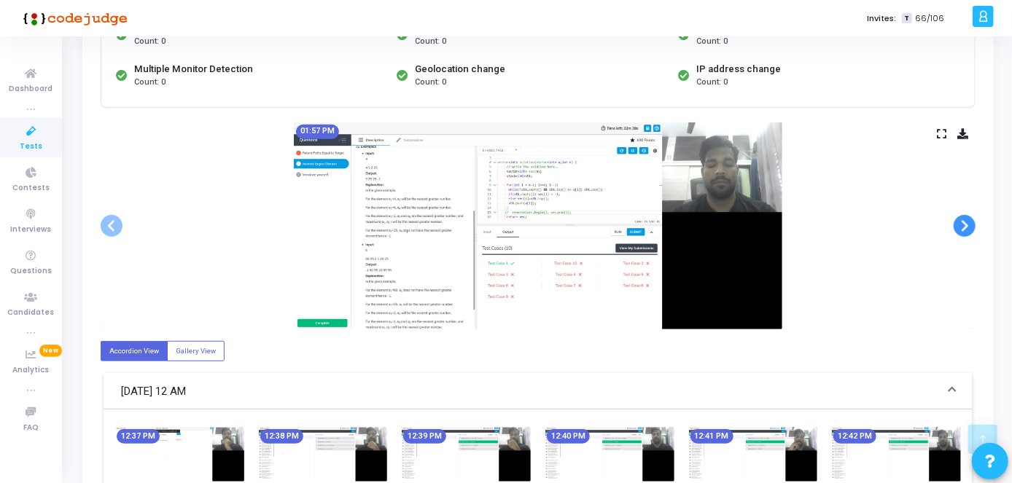
click at [958, 218] on span at bounding box center [964, 226] width 22 height 22
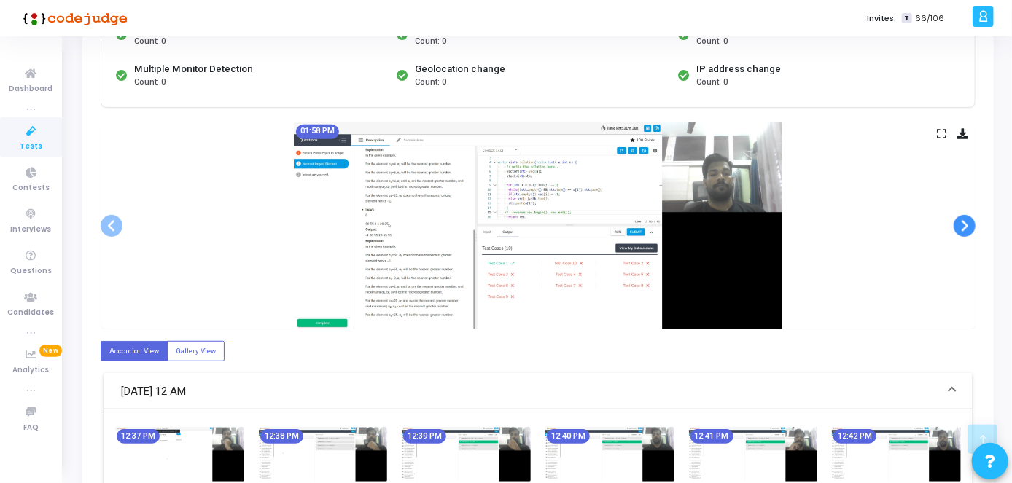
click at [958, 218] on span at bounding box center [964, 226] width 22 height 22
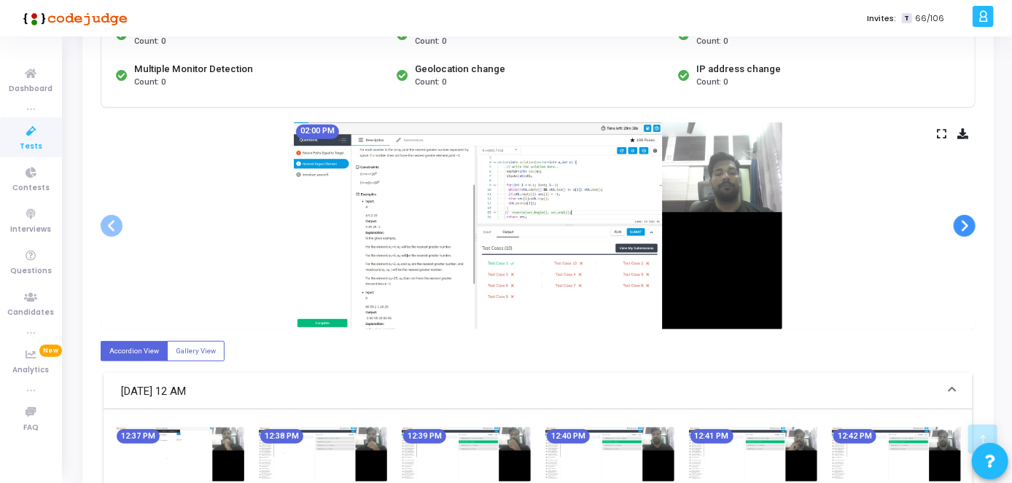
click at [958, 218] on span at bounding box center [964, 226] width 22 height 22
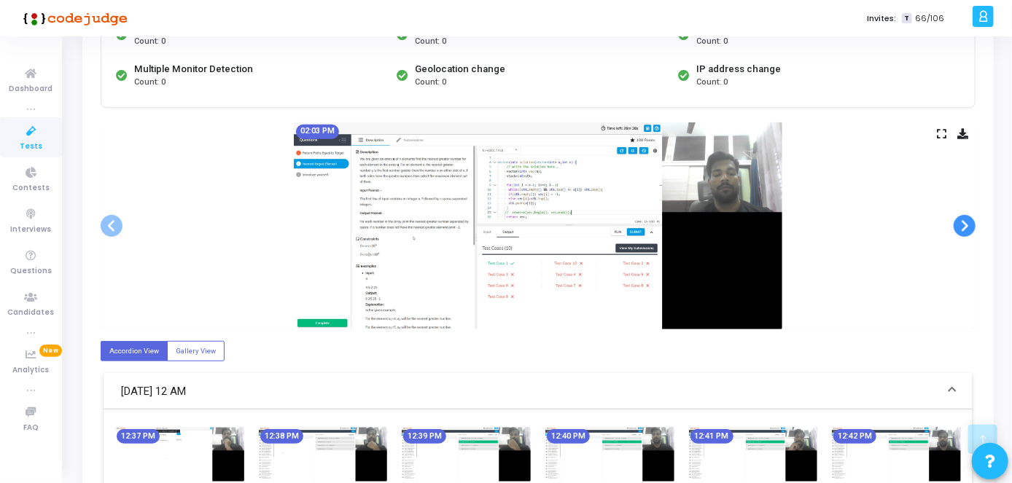
click at [958, 218] on span at bounding box center [964, 226] width 22 height 22
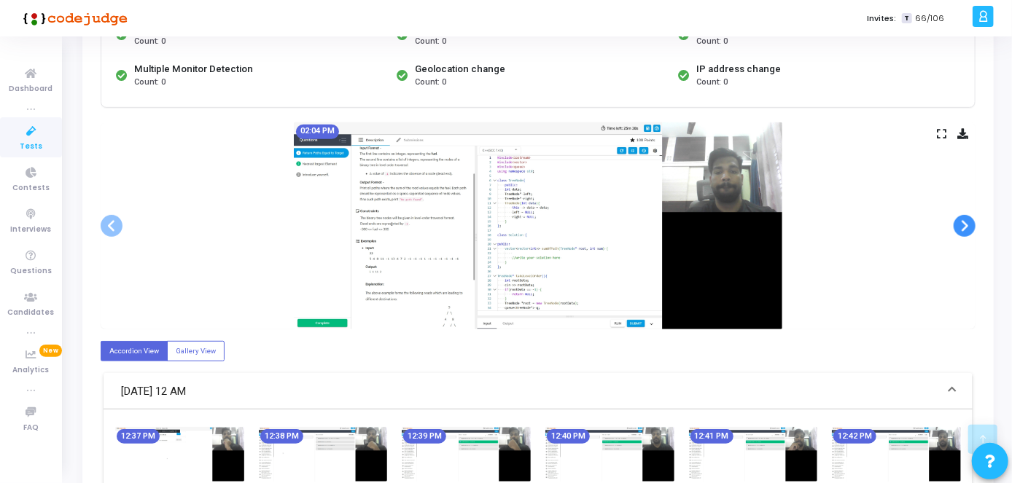
click at [958, 218] on span at bounding box center [964, 226] width 22 height 22
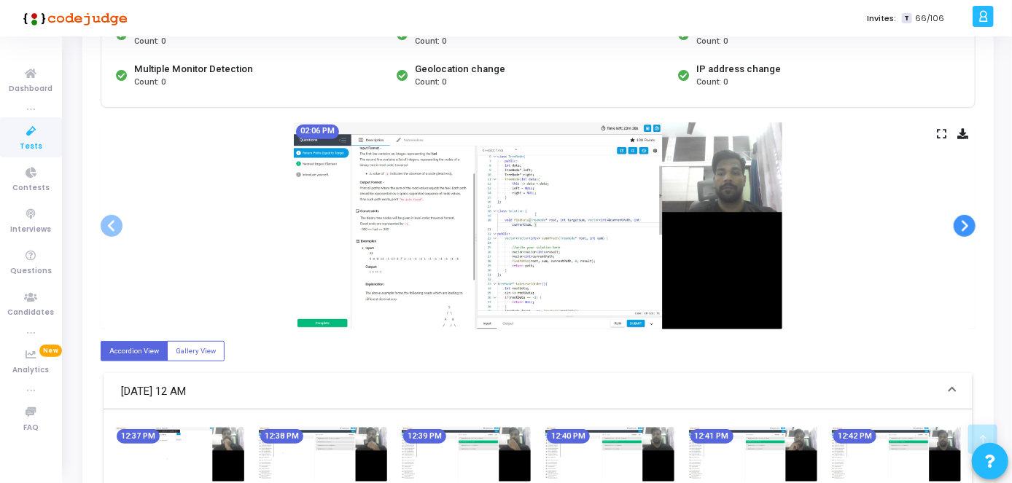
click at [958, 218] on span at bounding box center [964, 226] width 22 height 22
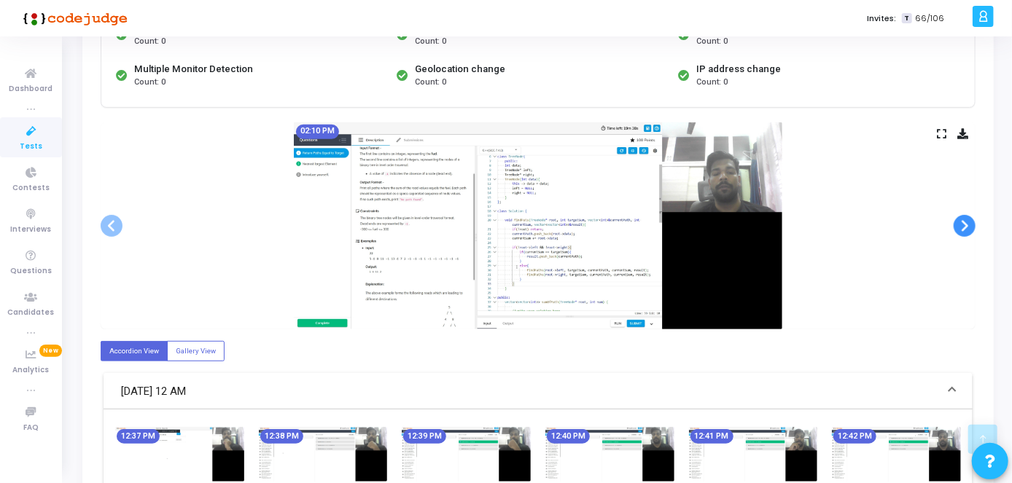
click at [958, 218] on span at bounding box center [964, 226] width 22 height 22
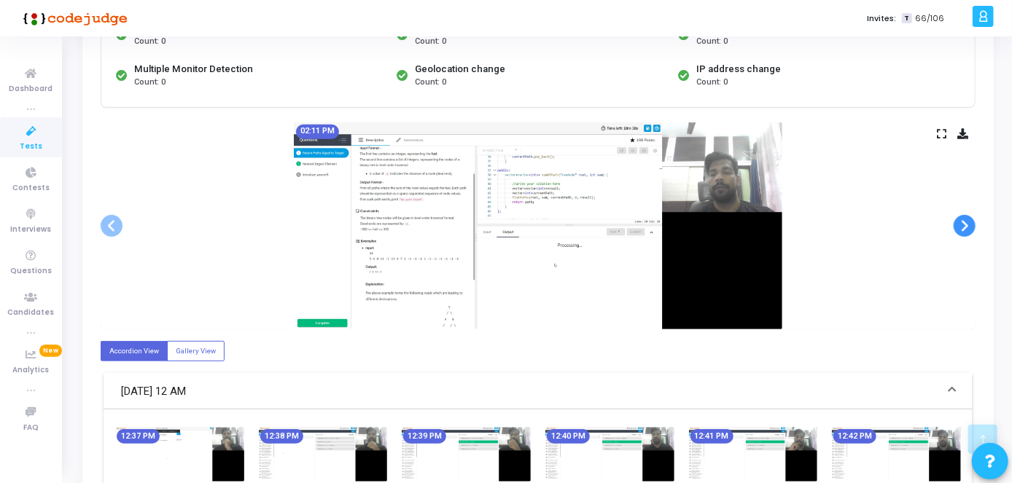
click at [958, 218] on span at bounding box center [964, 226] width 22 height 22
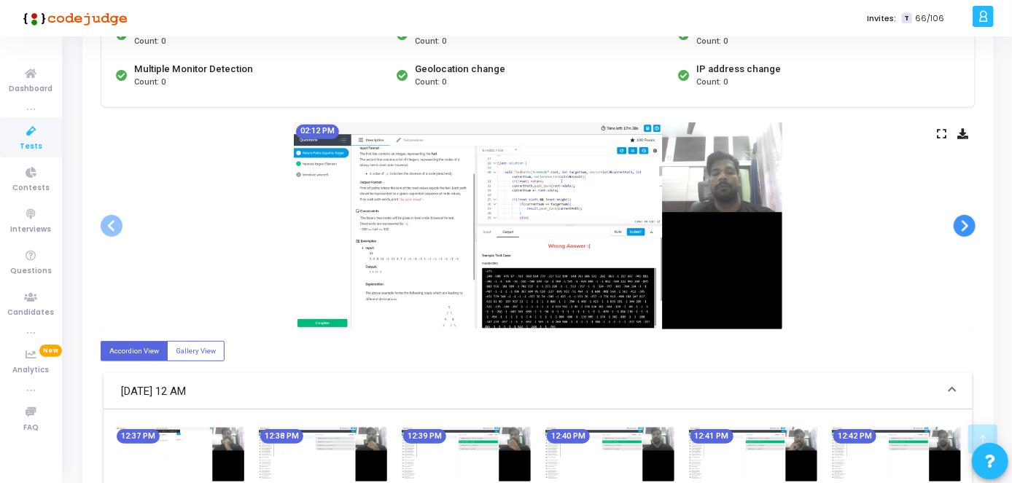
click at [958, 218] on span at bounding box center [964, 226] width 22 height 22
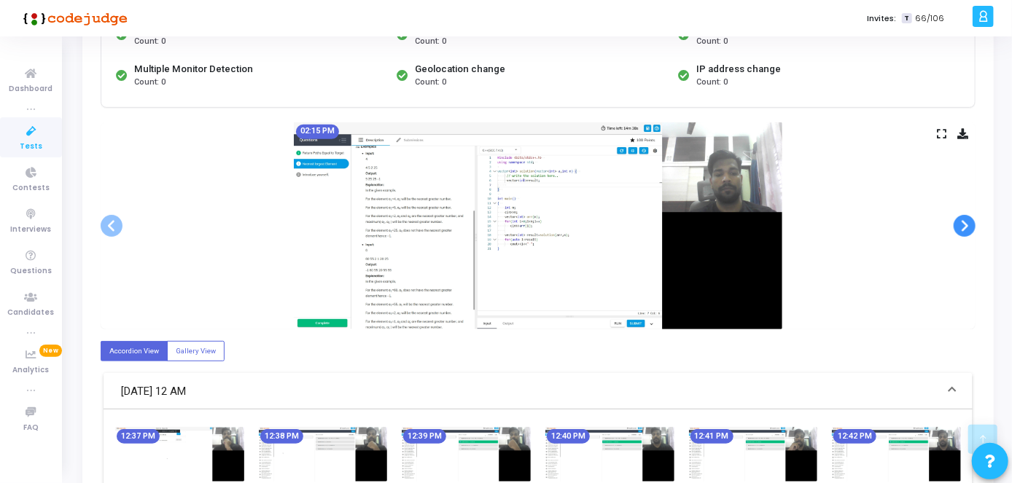
click at [958, 218] on span at bounding box center [964, 226] width 22 height 22
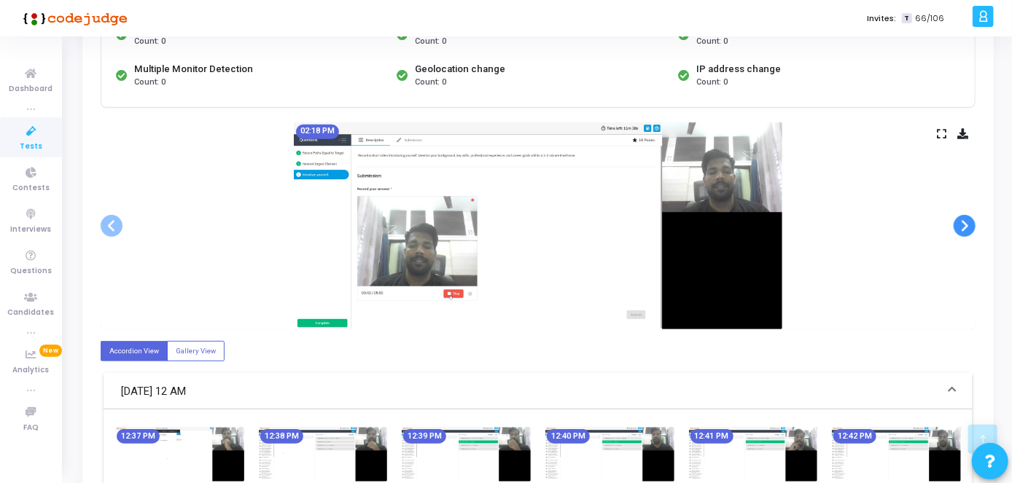
click at [958, 218] on span at bounding box center [964, 226] width 22 height 22
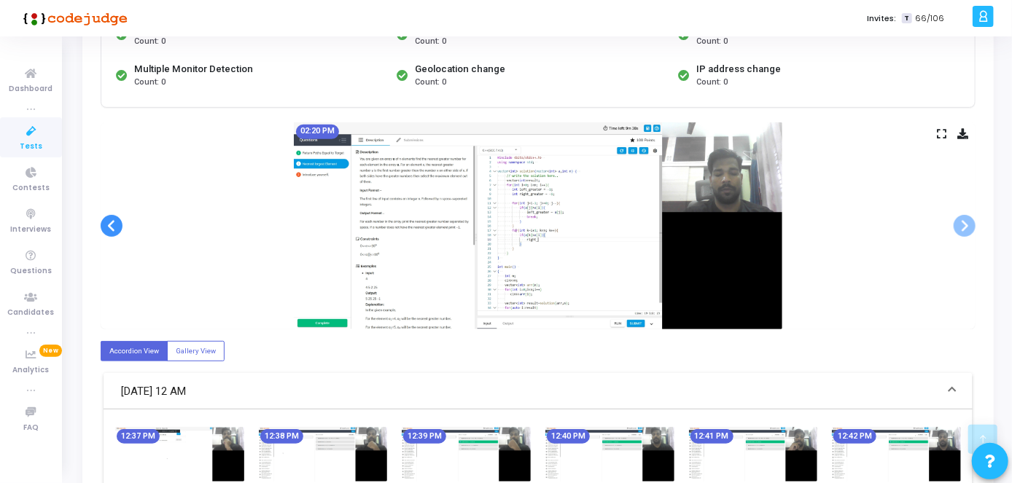
click at [111, 217] on span at bounding box center [112, 226] width 22 height 22
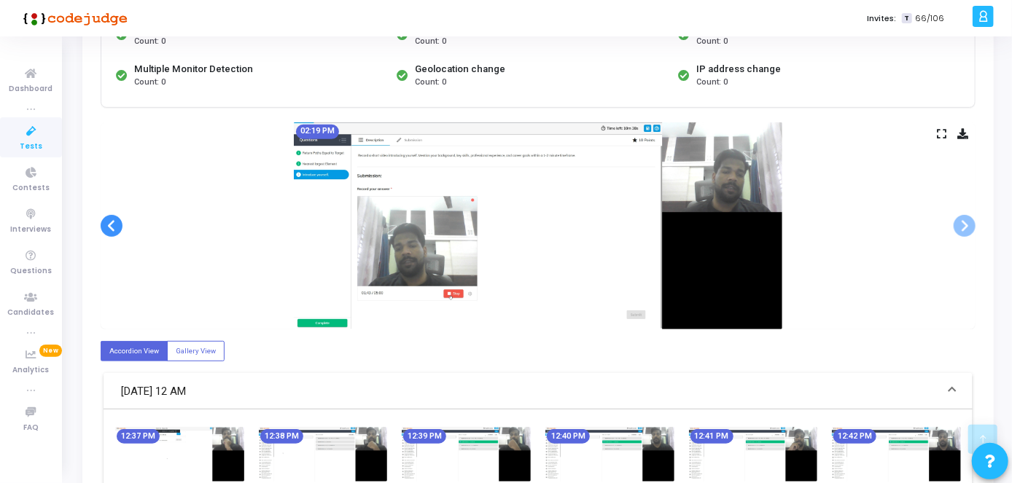
click at [111, 217] on span at bounding box center [112, 226] width 22 height 22
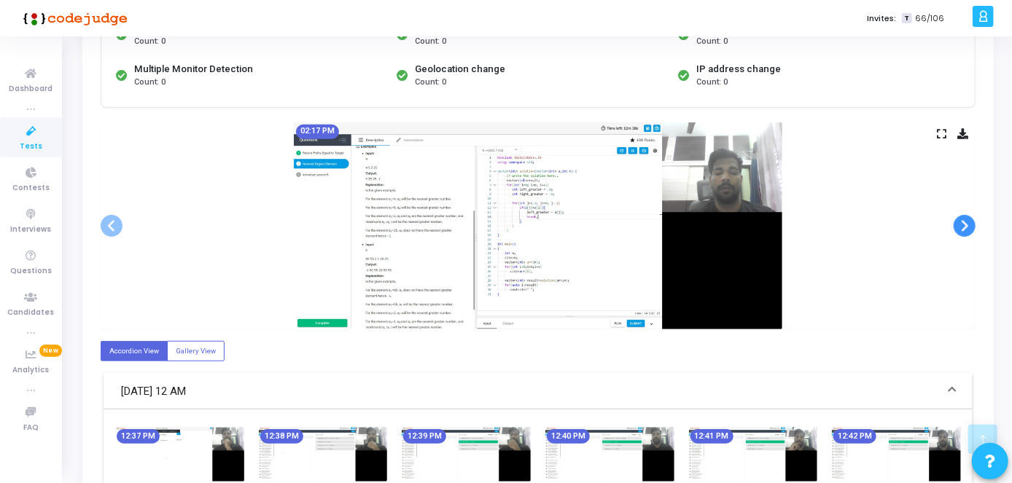
click at [961, 225] on span at bounding box center [964, 226] width 22 height 22
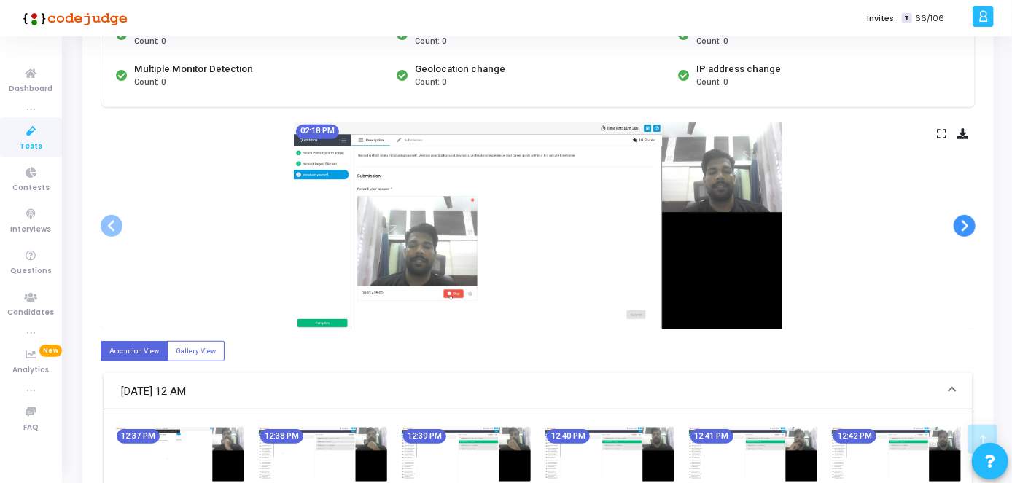
click at [968, 231] on span at bounding box center [964, 226] width 22 height 22
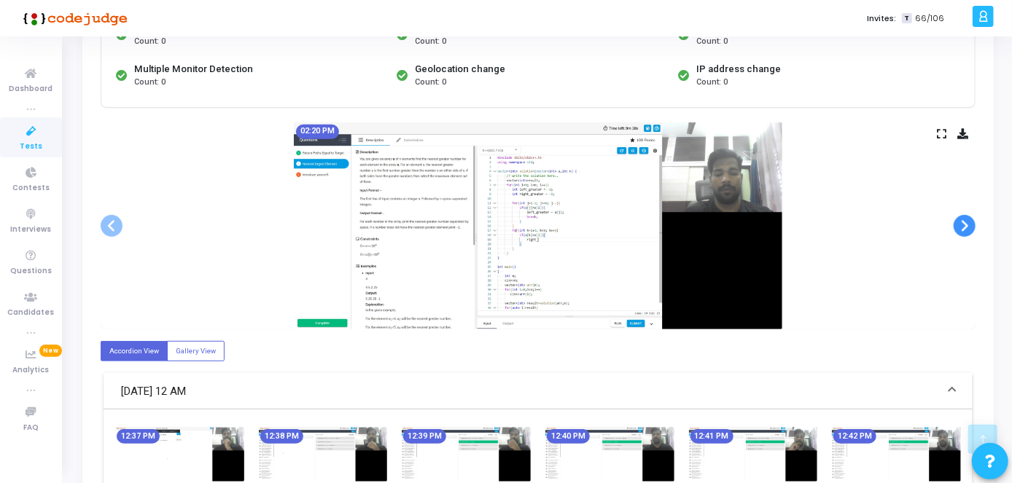
click at [968, 231] on span at bounding box center [964, 226] width 22 height 22
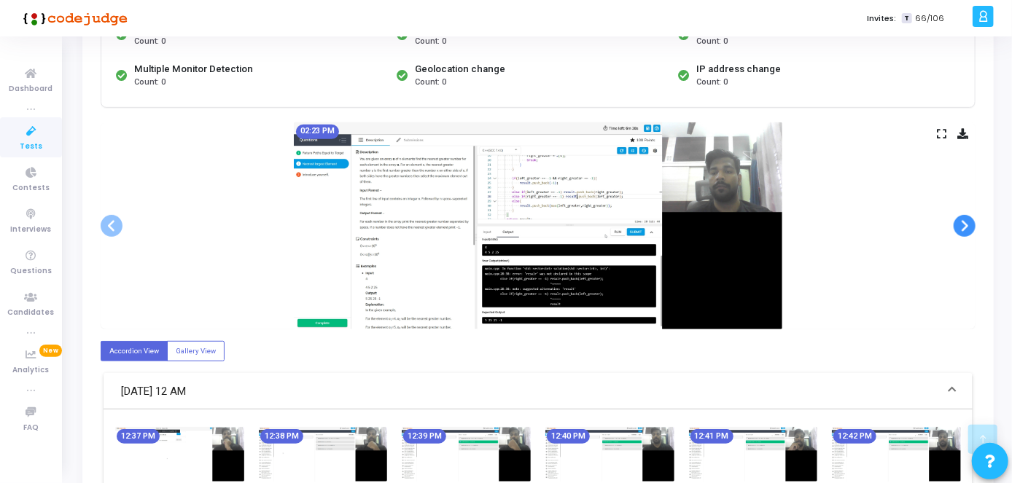
click at [968, 231] on span at bounding box center [964, 226] width 22 height 22
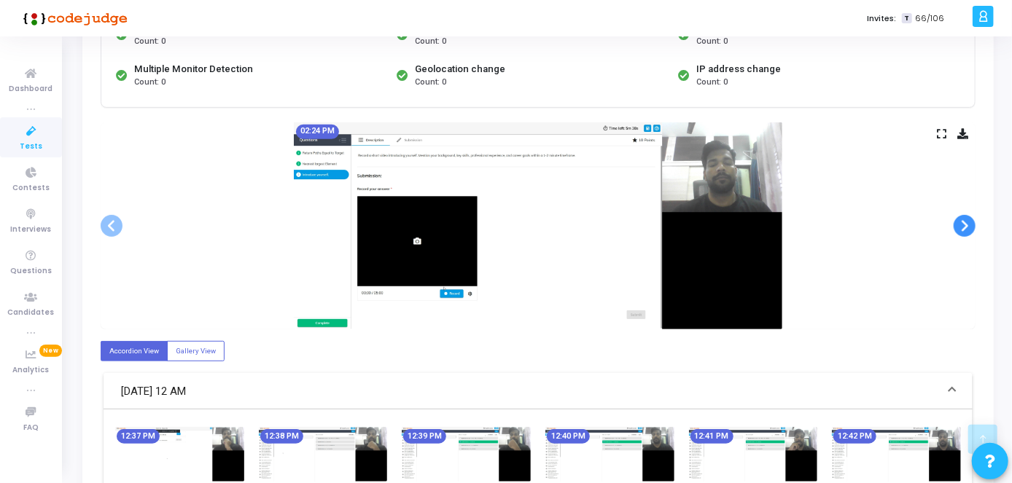
click at [968, 231] on span at bounding box center [964, 226] width 22 height 22
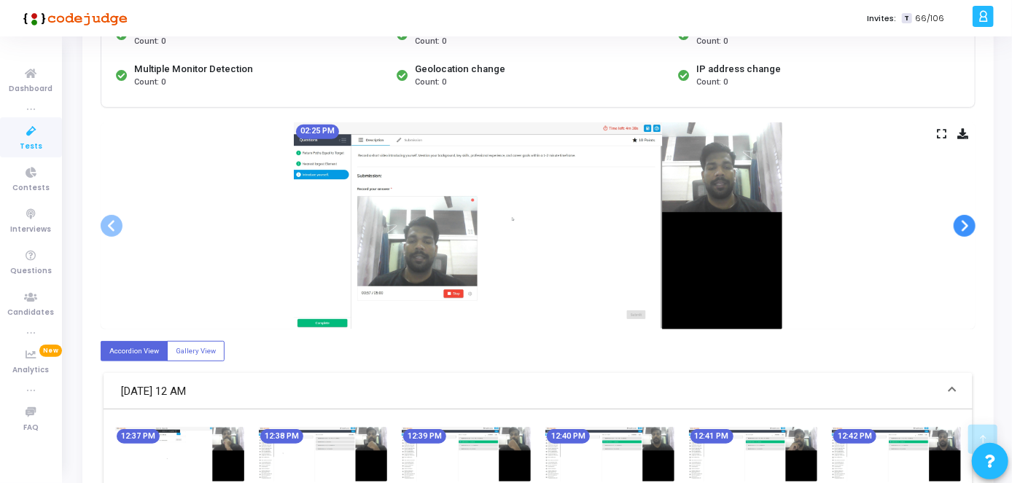
click at [968, 231] on span at bounding box center [964, 226] width 22 height 22
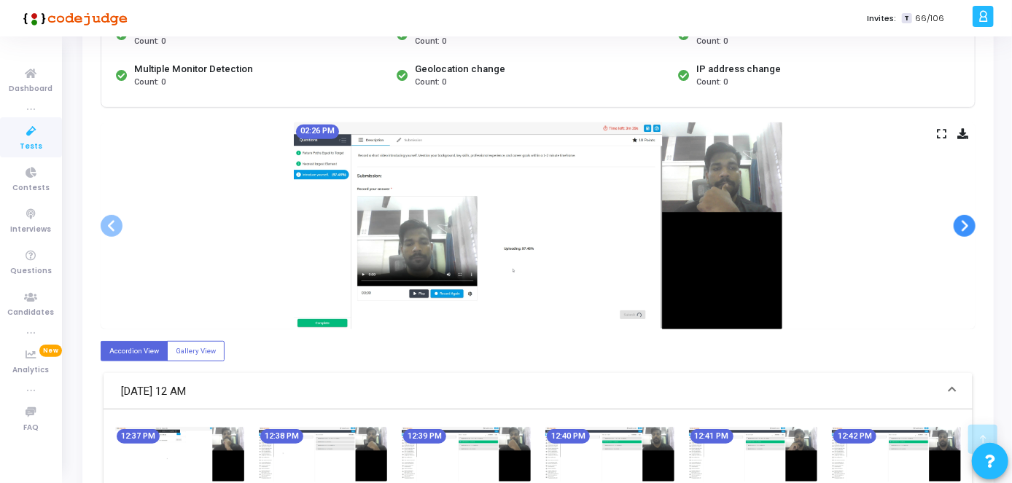
click at [968, 231] on span at bounding box center [964, 226] width 22 height 22
click at [964, 228] on span at bounding box center [964, 226] width 22 height 22
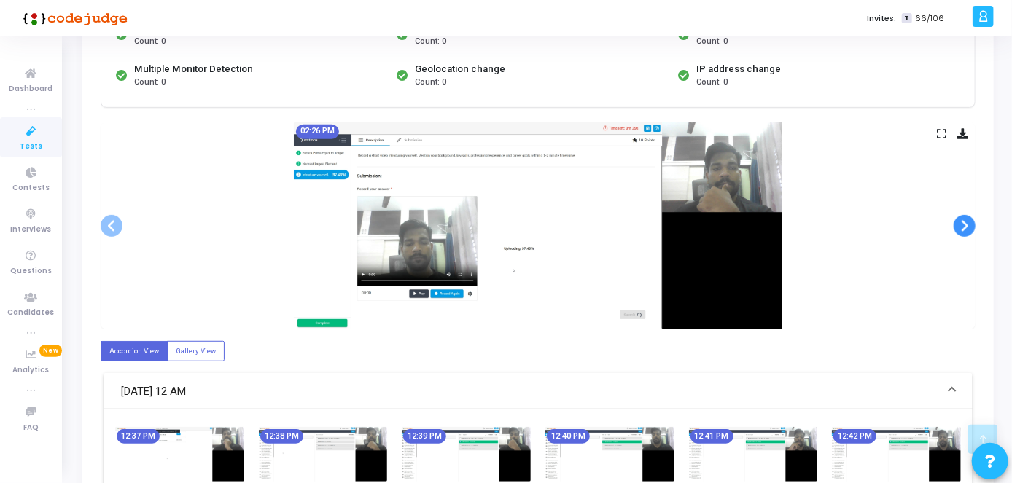
click at [964, 228] on span at bounding box center [964, 226] width 22 height 22
click at [964, 229] on span at bounding box center [964, 226] width 22 height 22
click at [970, 224] on span at bounding box center [964, 226] width 22 height 22
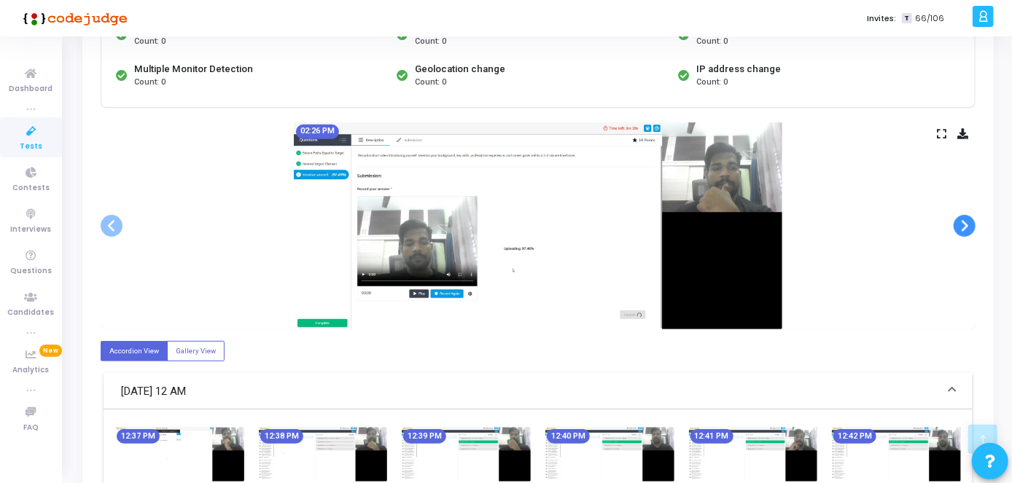
click at [970, 224] on span at bounding box center [964, 226] width 22 height 22
click at [966, 223] on span at bounding box center [964, 226] width 22 height 22
drag, startPoint x: 966, startPoint y: 223, endPoint x: 1016, endPoint y: 267, distance: 66.6
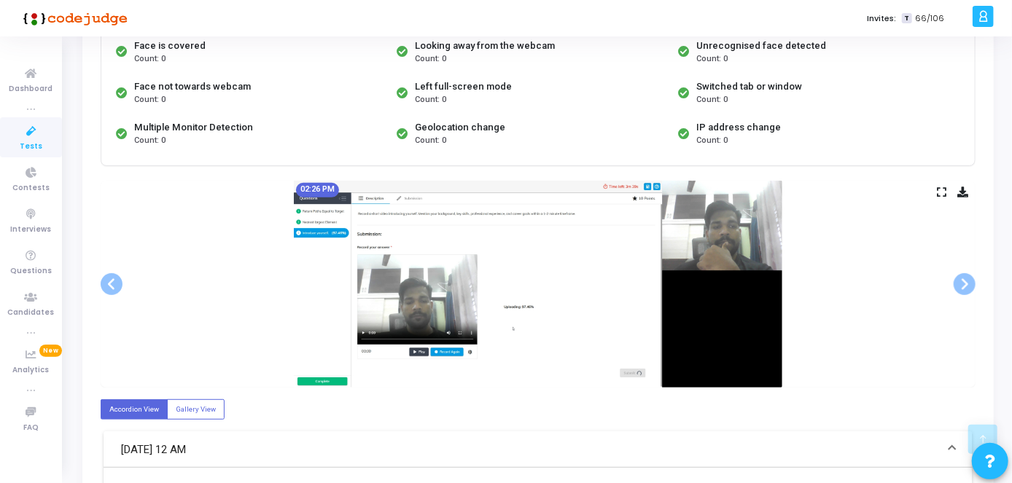
scroll to position [230, 0]
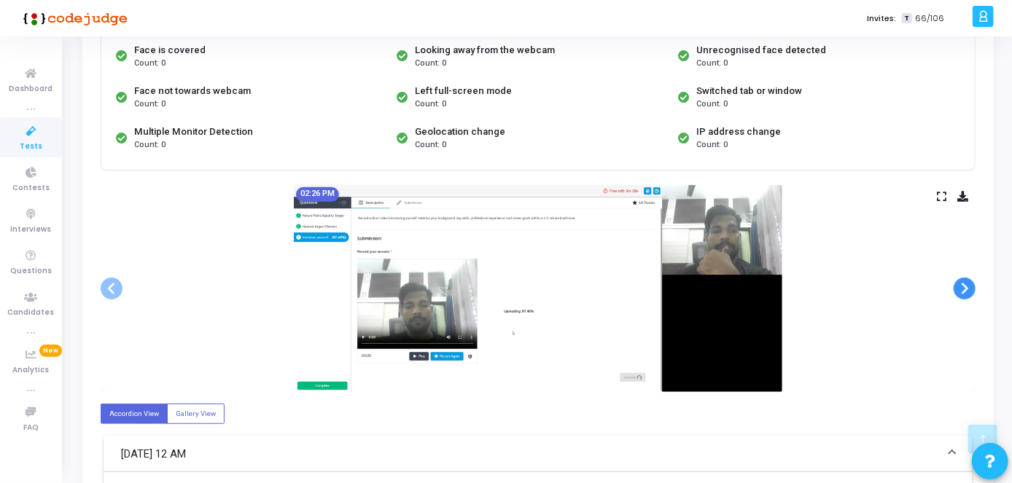
click at [971, 286] on span at bounding box center [964, 289] width 22 height 22
drag, startPoint x: 971, startPoint y: 286, endPoint x: 959, endPoint y: 289, distance: 12.0
click at [959, 289] on span at bounding box center [964, 289] width 22 height 22
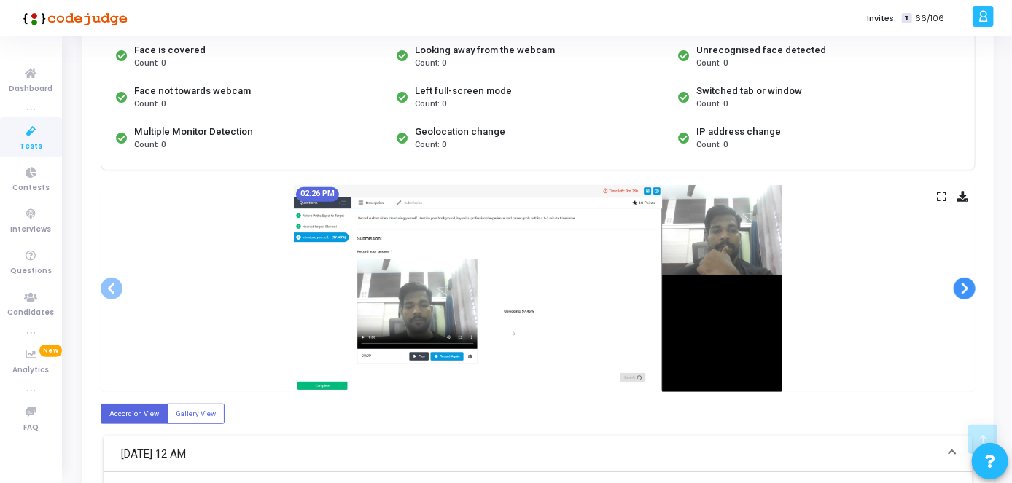
click at [959, 289] on span at bounding box center [964, 289] width 22 height 22
click at [974, 285] on span at bounding box center [964, 289] width 22 height 22
click at [972, 286] on span at bounding box center [964, 289] width 22 height 22
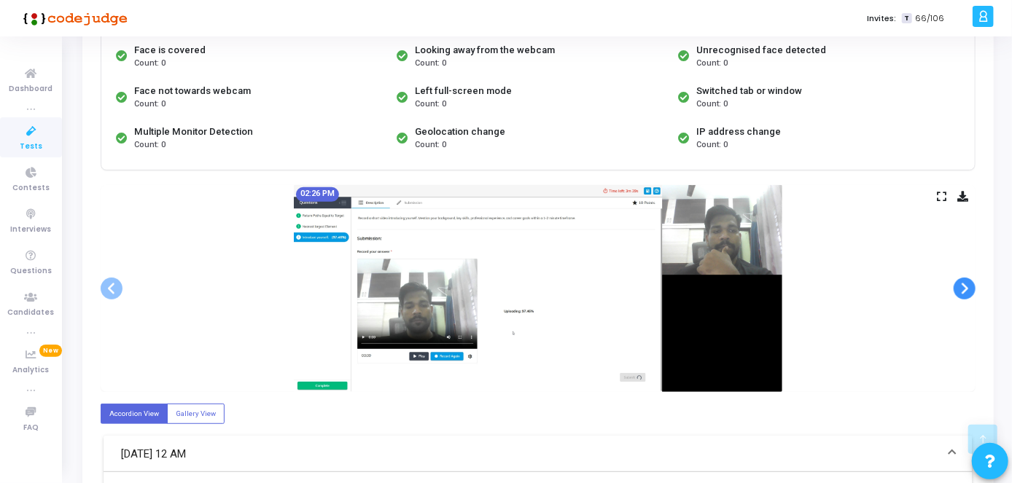
click at [972, 286] on span at bounding box center [964, 289] width 22 height 22
click at [964, 297] on span at bounding box center [964, 289] width 22 height 22
click at [964, 292] on span at bounding box center [964, 289] width 22 height 22
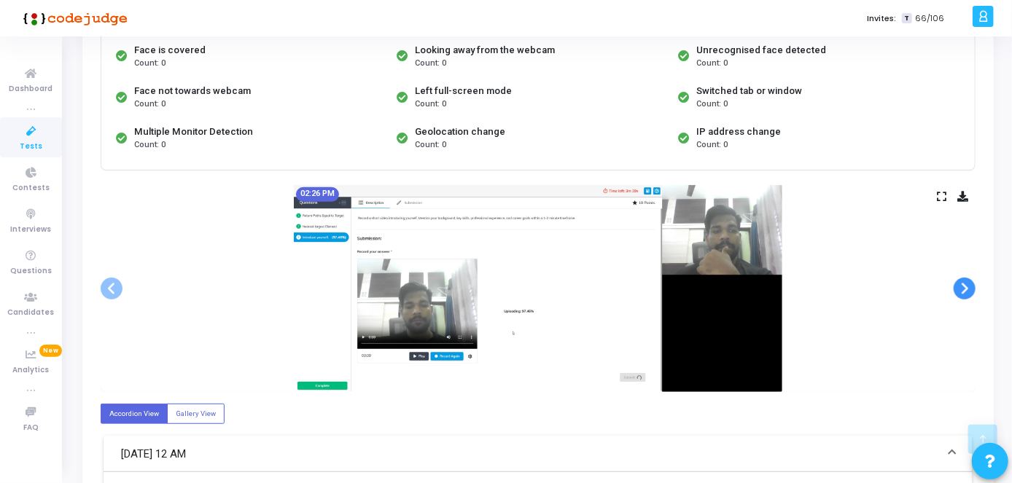
click at [964, 292] on span at bounding box center [964, 289] width 22 height 22
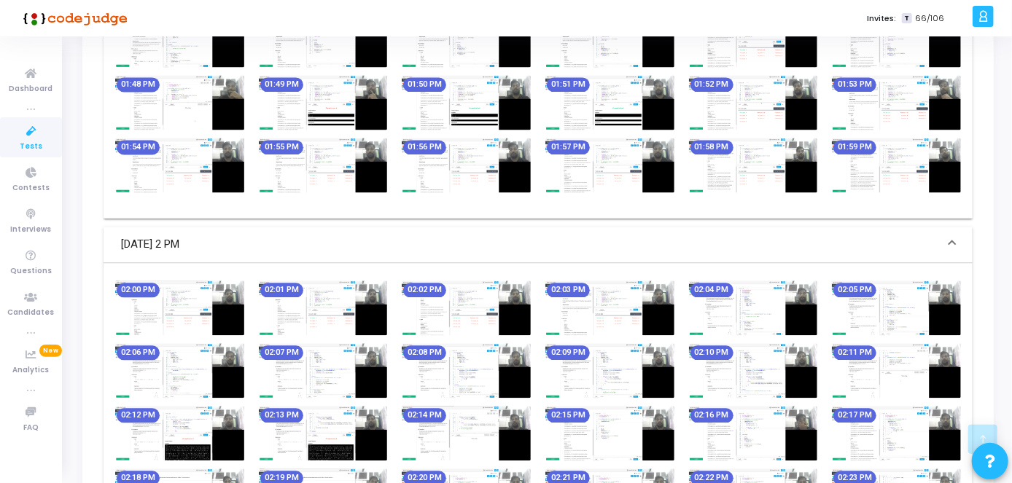
scroll to position [1679, 0]
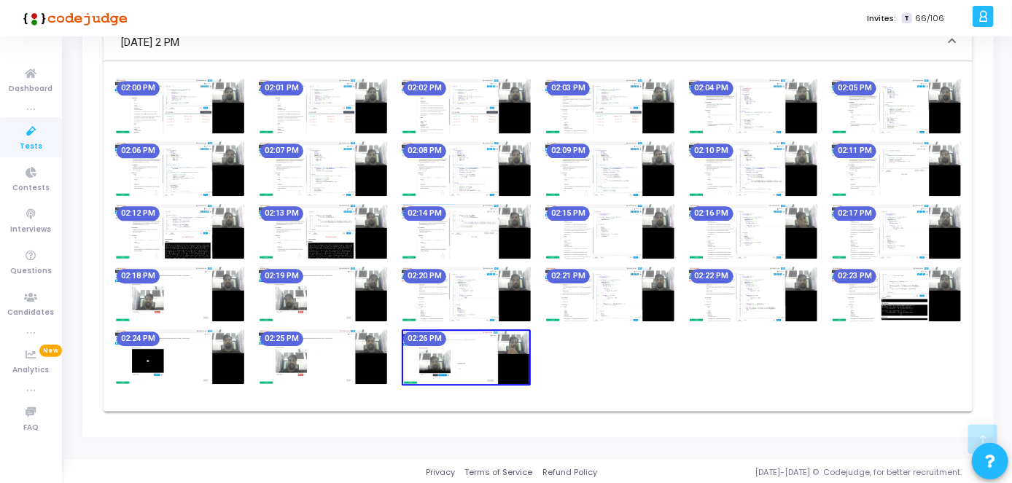
click at [27, 130] on icon at bounding box center [31, 131] width 31 height 18
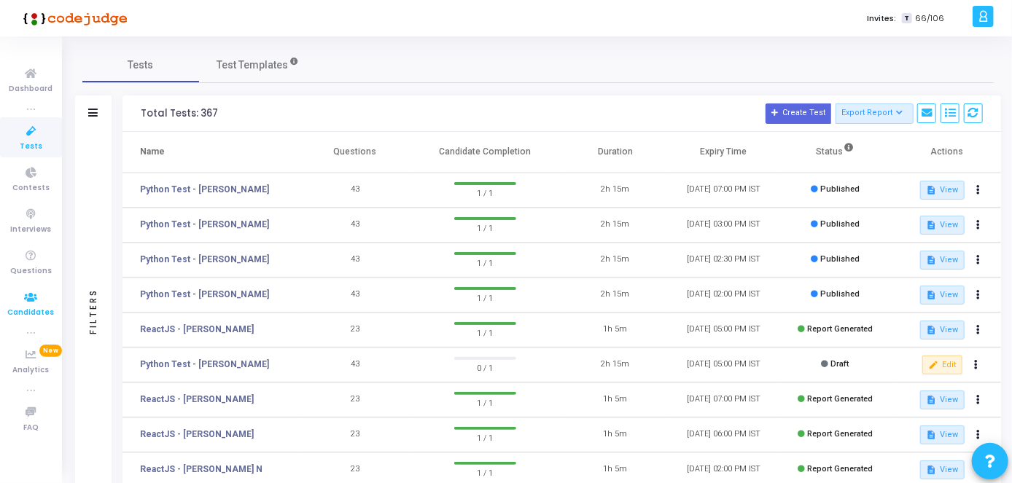
click at [25, 298] on icon at bounding box center [31, 298] width 31 height 18
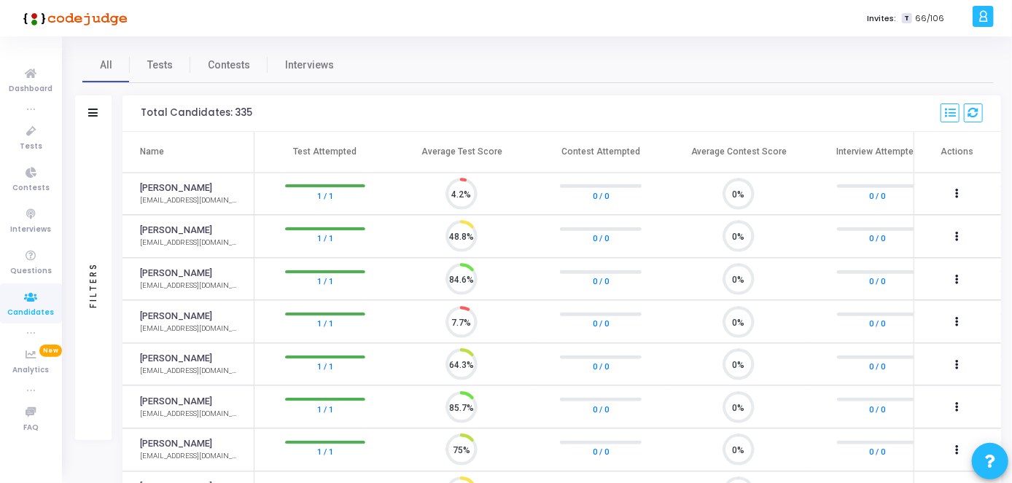
scroll to position [31, 36]
